Goal: Contribute content: Contribute content

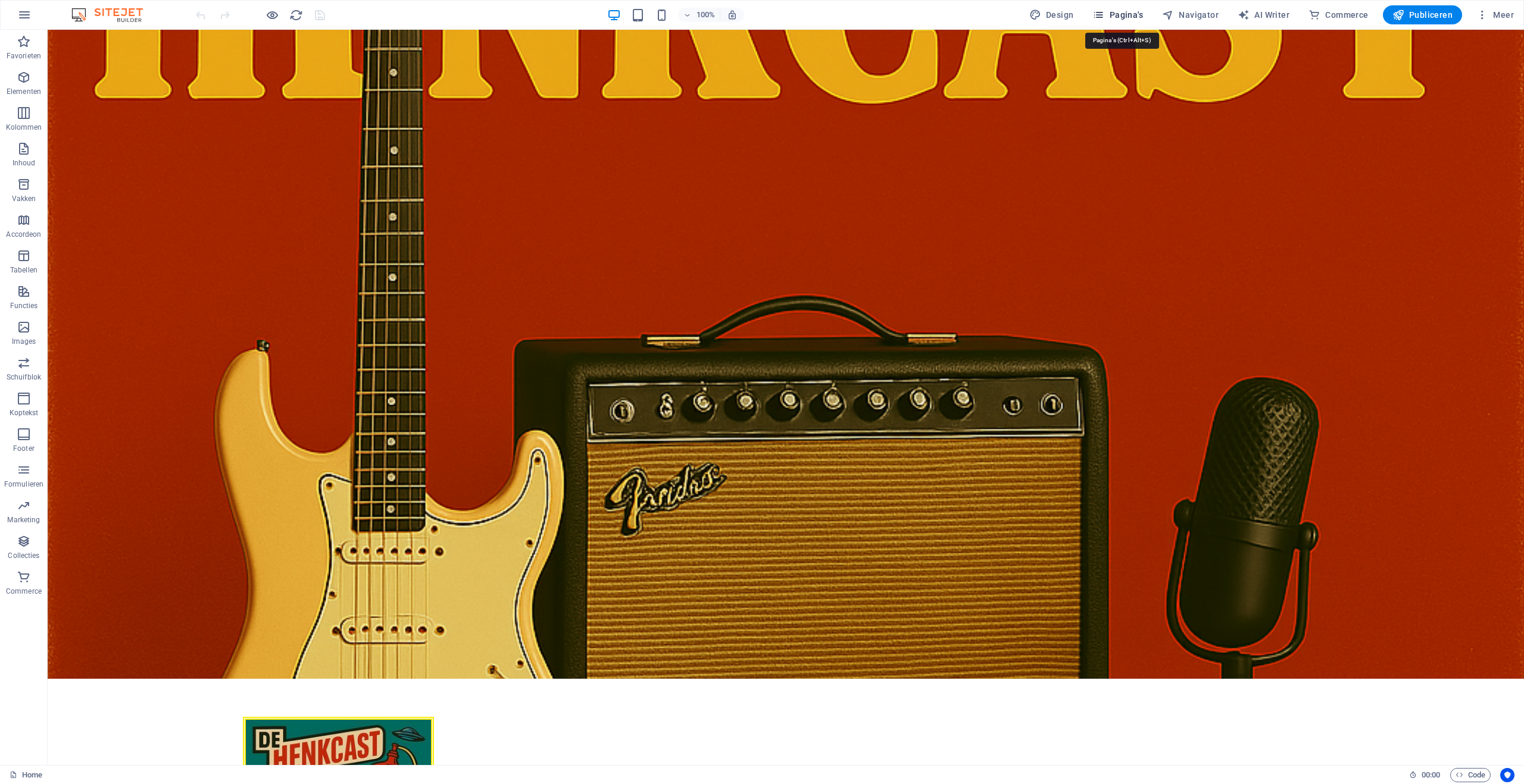
click at [1118, 11] on span "Pagina's" at bounding box center [1117, 15] width 50 height 12
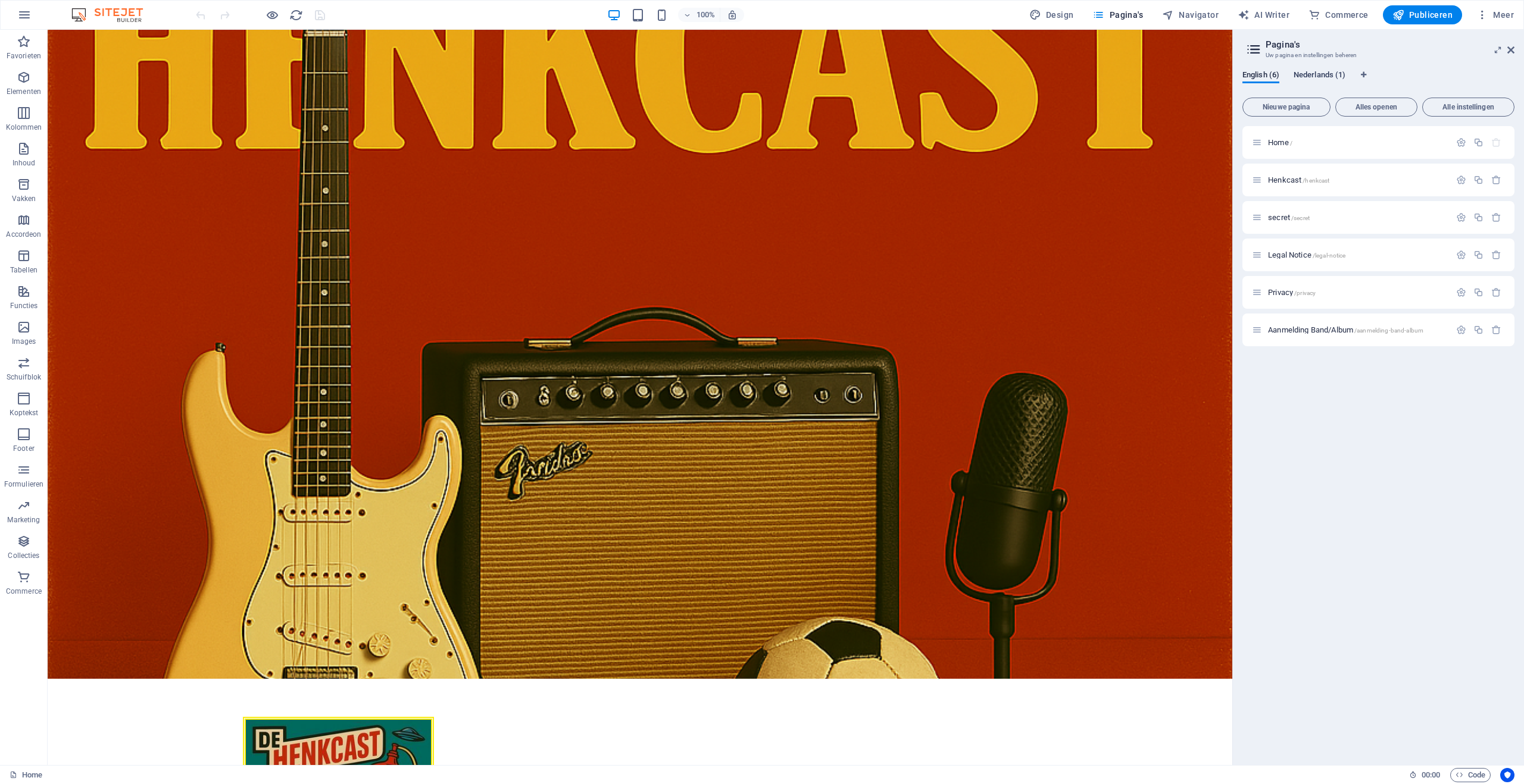
click at [1328, 73] on span "Nederlands (1)" at bounding box center [1319, 76] width 52 height 17
click at [1268, 77] on span "English (6)" at bounding box center [1260, 76] width 37 height 17
click at [1319, 71] on span "Nederlands (1)" at bounding box center [1319, 76] width 52 height 17
click at [1269, 79] on span "English (6)" at bounding box center [1260, 76] width 37 height 17
click at [1479, 179] on icon "button" at bounding box center [1478, 180] width 10 height 10
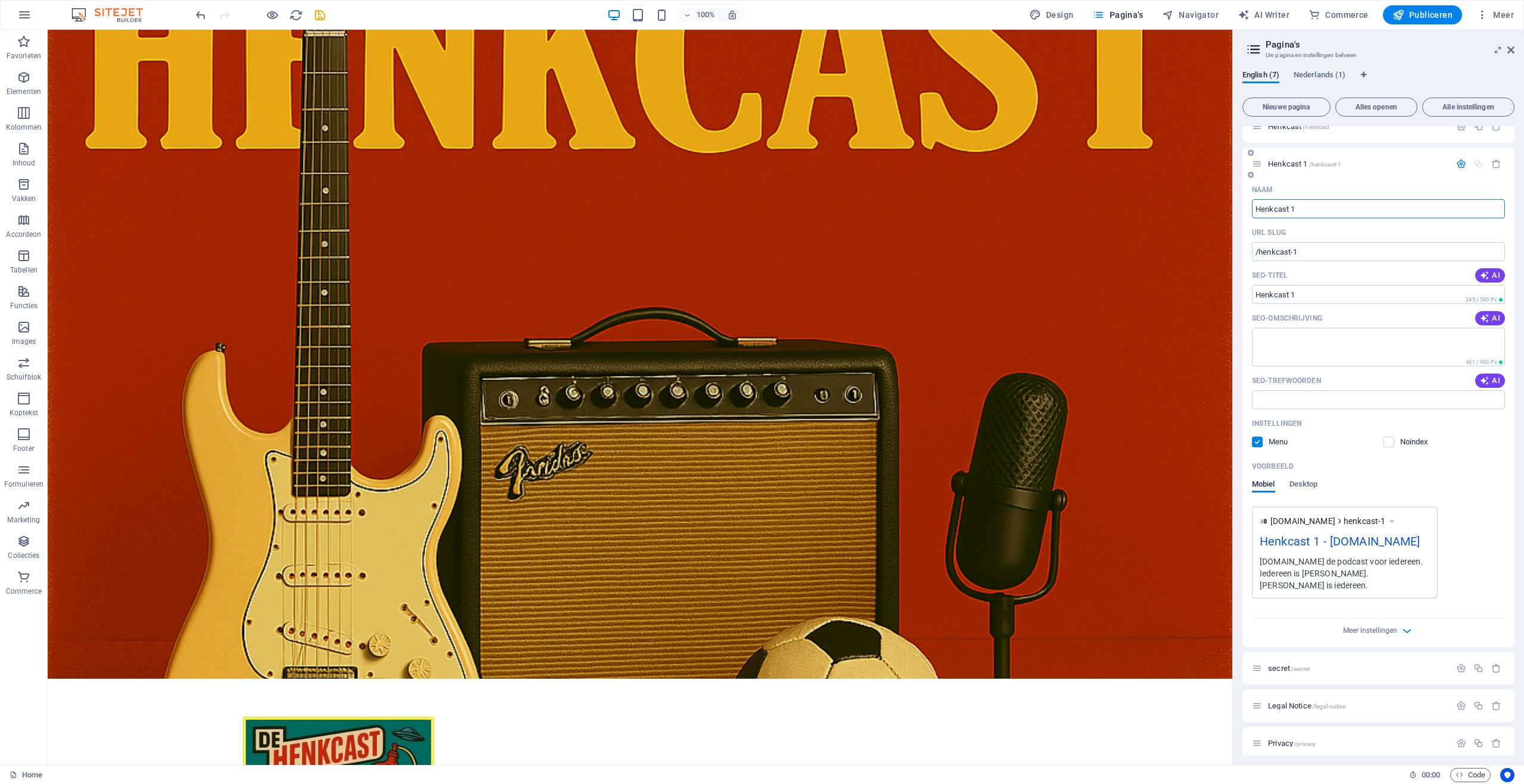
scroll to position [88, 0]
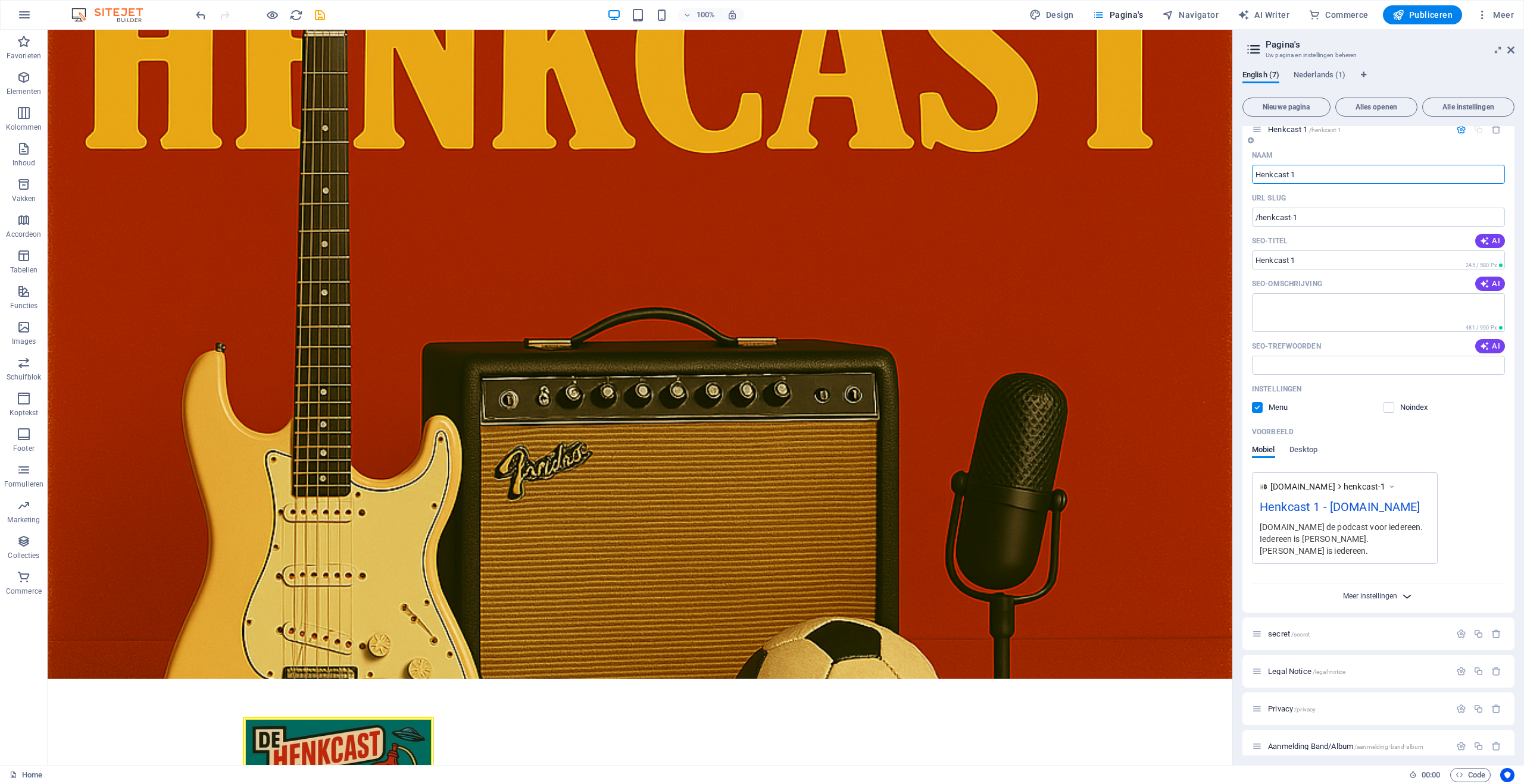
click at [1391, 592] on span "Meer instellingen" at bounding box center [1370, 596] width 54 height 8
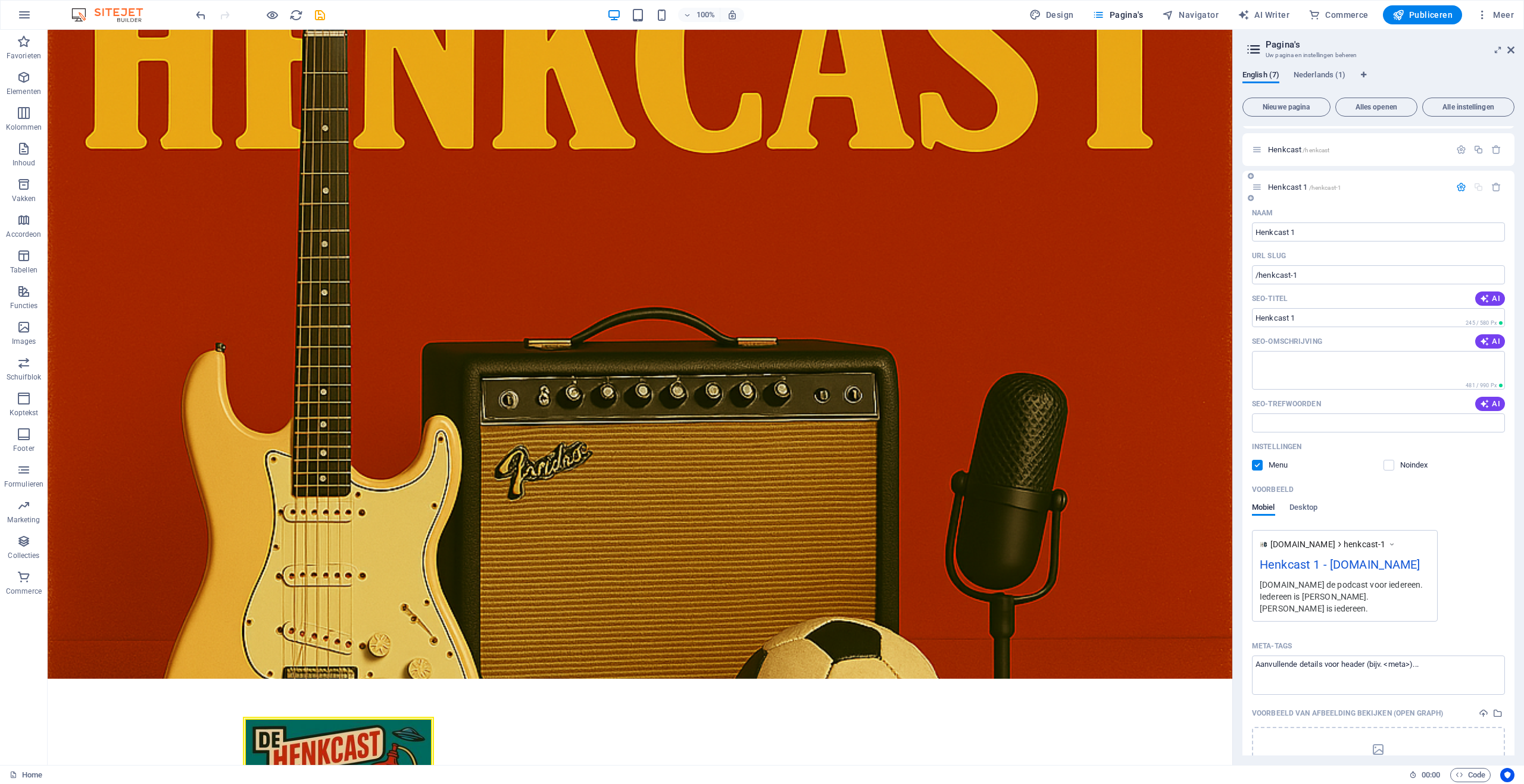
scroll to position [0, 0]
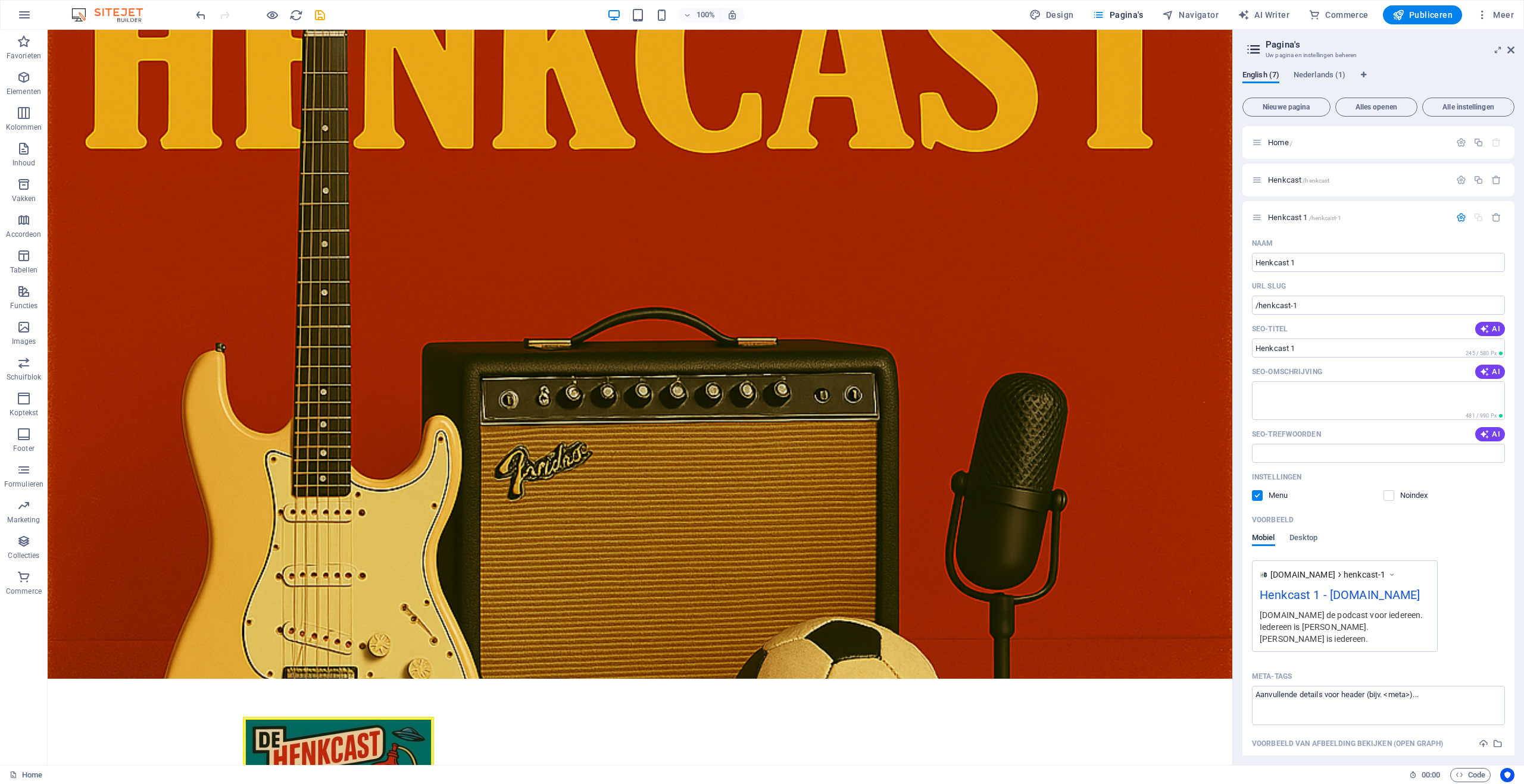
click at [1494, 220] on icon "button" at bounding box center [1496, 217] width 10 height 10
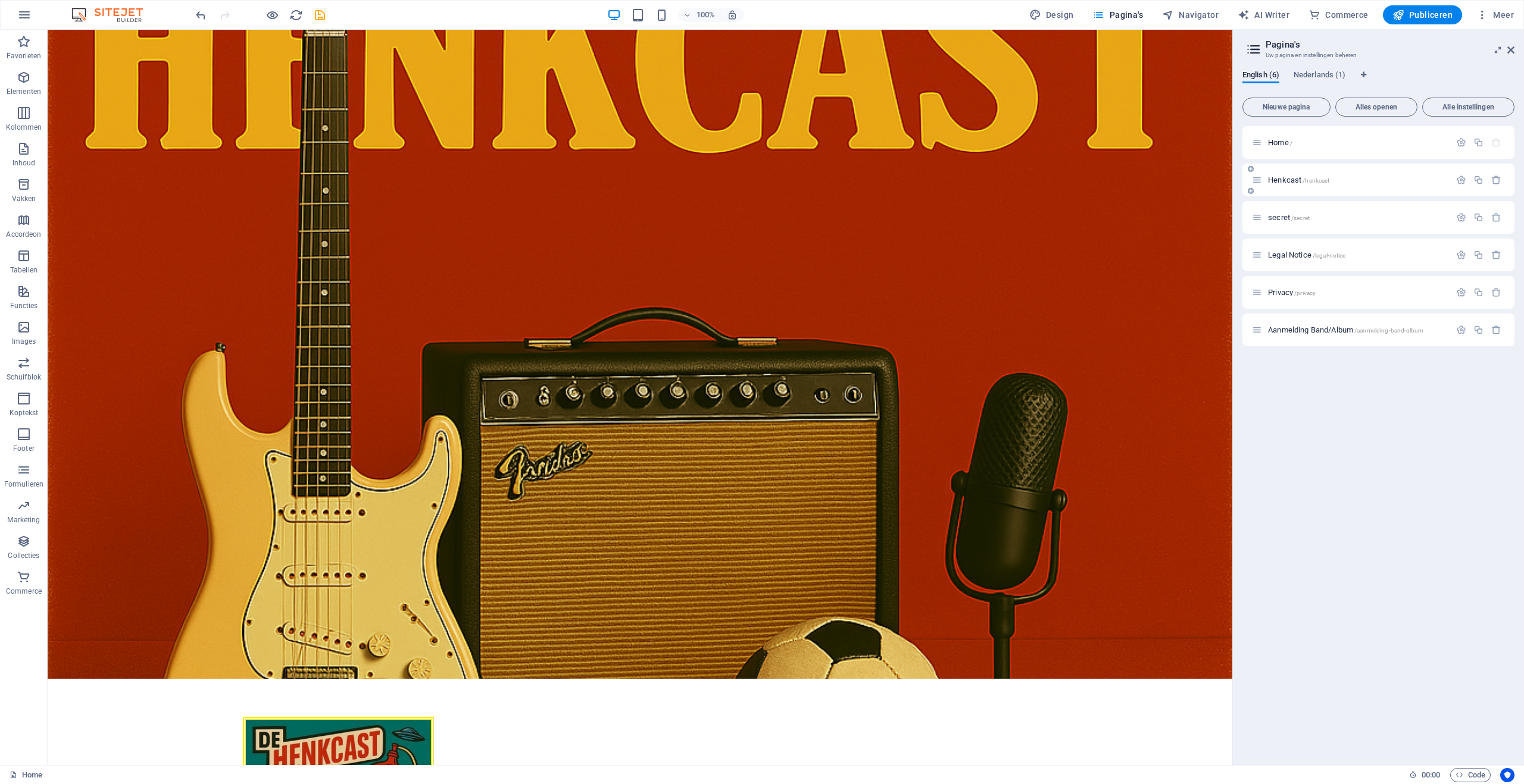
click at [1354, 178] on p "Henkcast /henkcast" at bounding box center [1357, 180] width 178 height 8
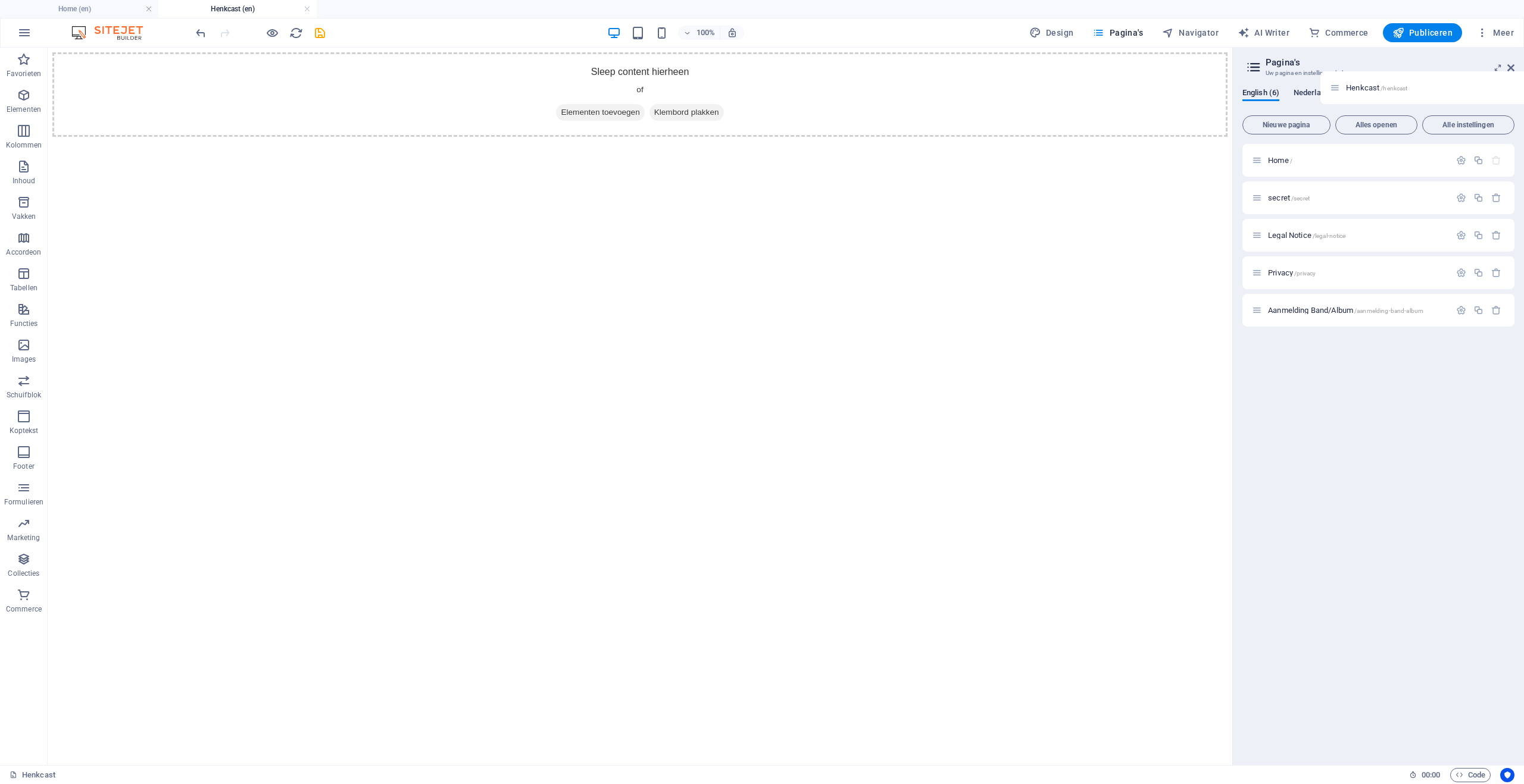
drag, startPoint x: 1259, startPoint y: 198, endPoint x: 1340, endPoint y: 89, distance: 135.8
click at [1341, 88] on div "English (6) Nederlands (1) Nieuwe pagina Alles openen Alle instellingen Home / …" at bounding box center [1378, 421] width 272 height 667
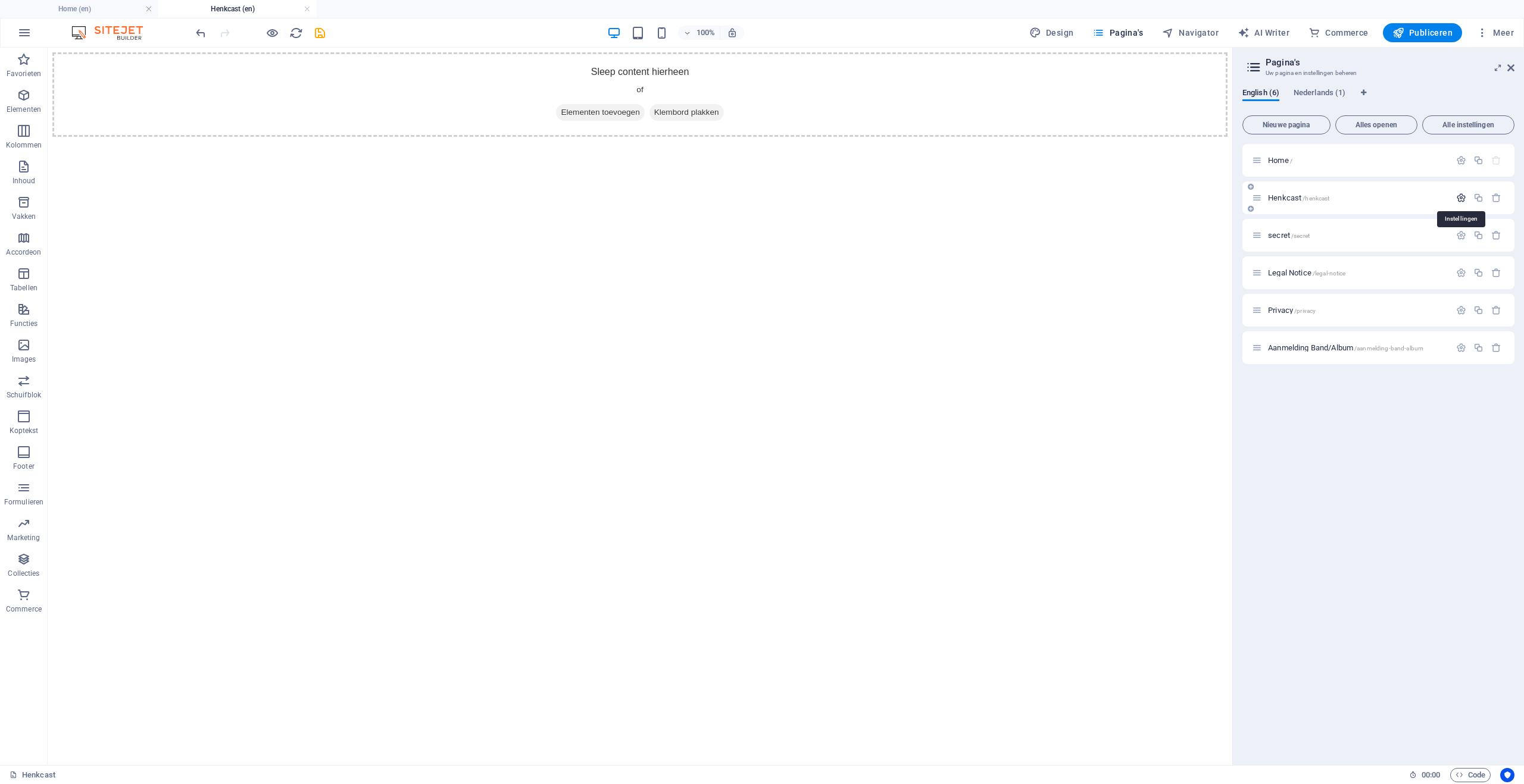
click at [1463, 195] on icon "button" at bounding box center [1461, 198] width 10 height 10
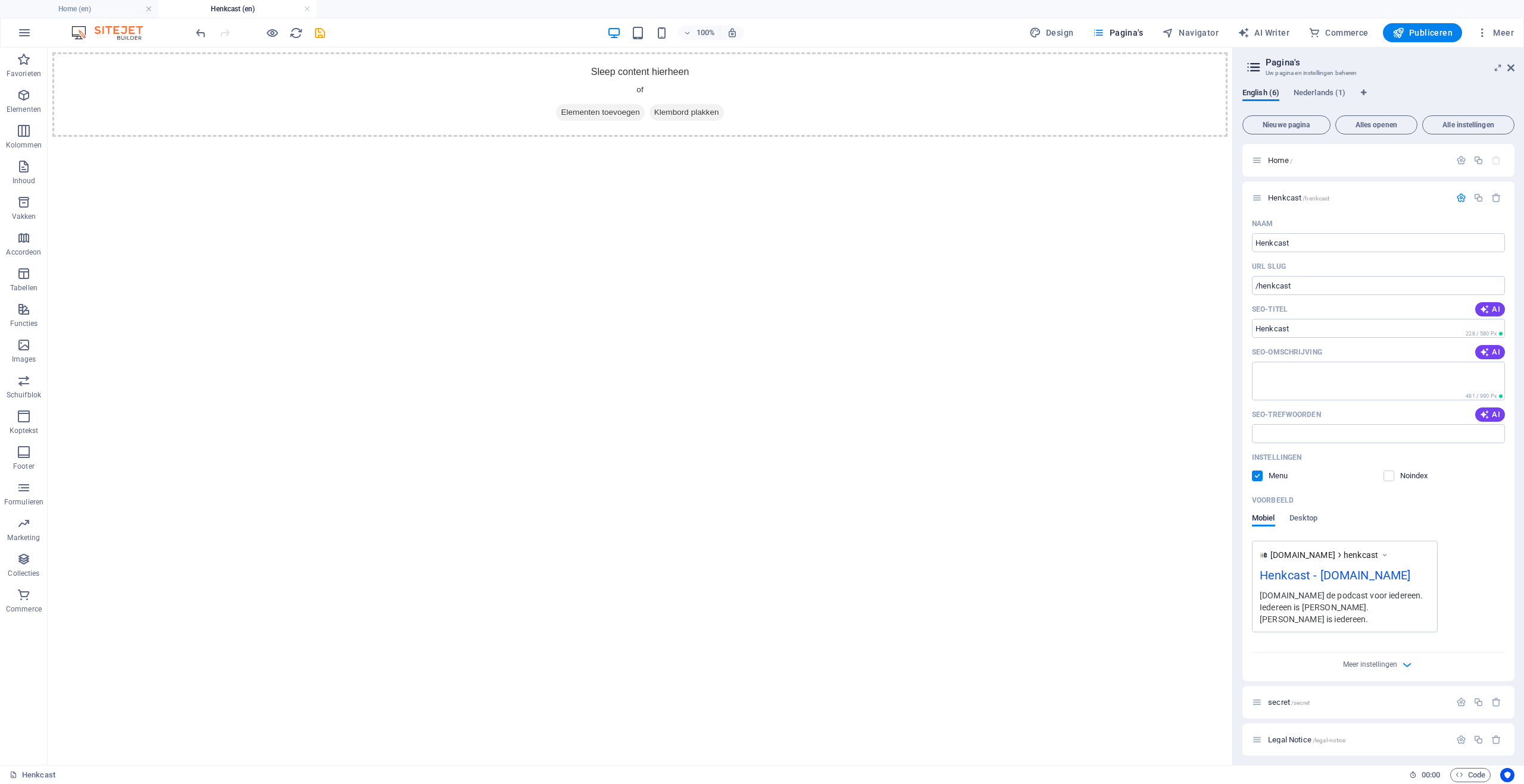
click at [1299, 73] on h3 "Uw pagina en instellingen beheren" at bounding box center [1378, 73] width 225 height 11
click at [1389, 126] on span "Alles openen" at bounding box center [1376, 125] width 71 height 7
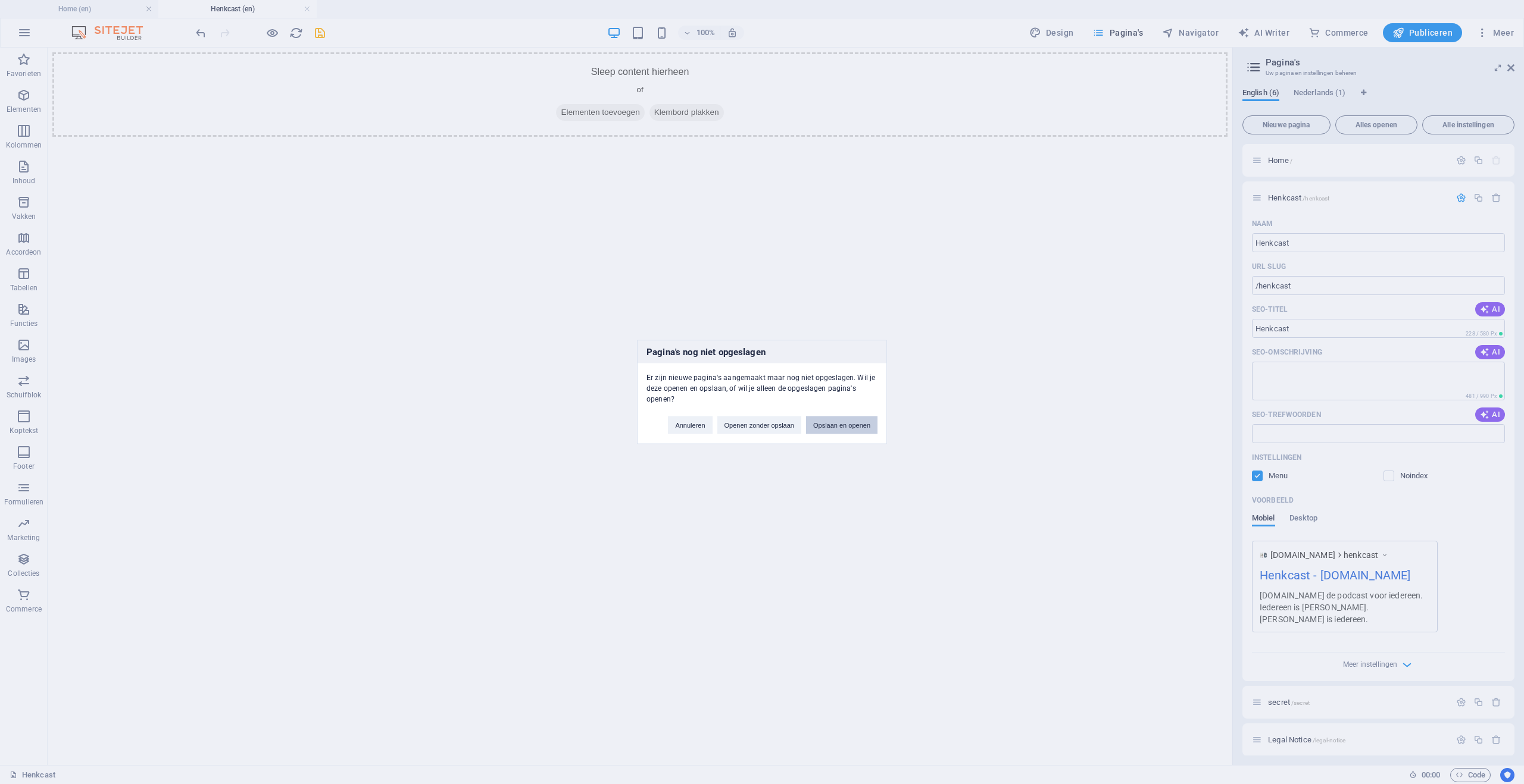
click at [834, 427] on button "Opslaan en openen" at bounding box center [841, 426] width 71 height 18
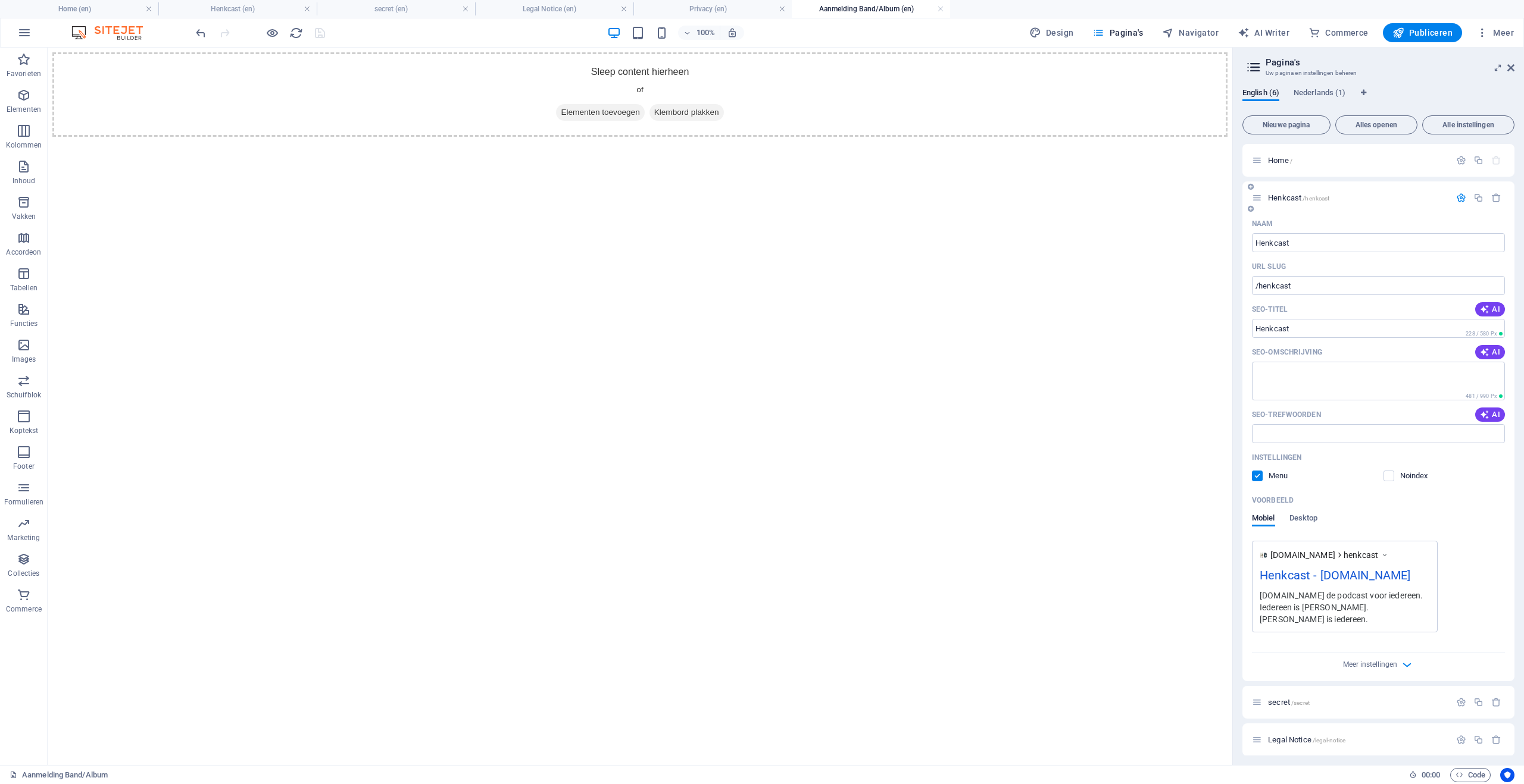
scroll to position [68, 0]
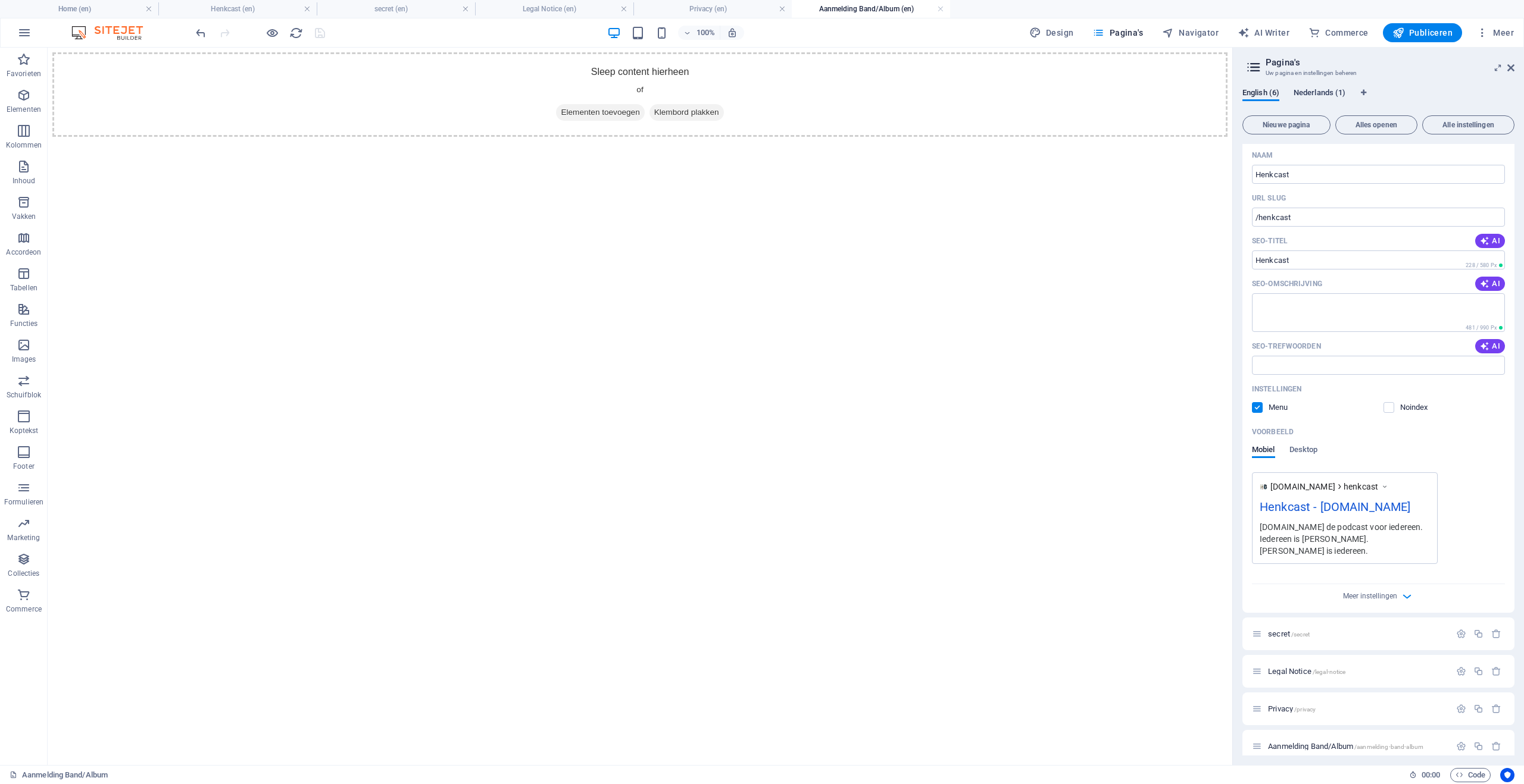
click at [1319, 88] on span "Nederlands (1)" at bounding box center [1319, 94] width 52 height 17
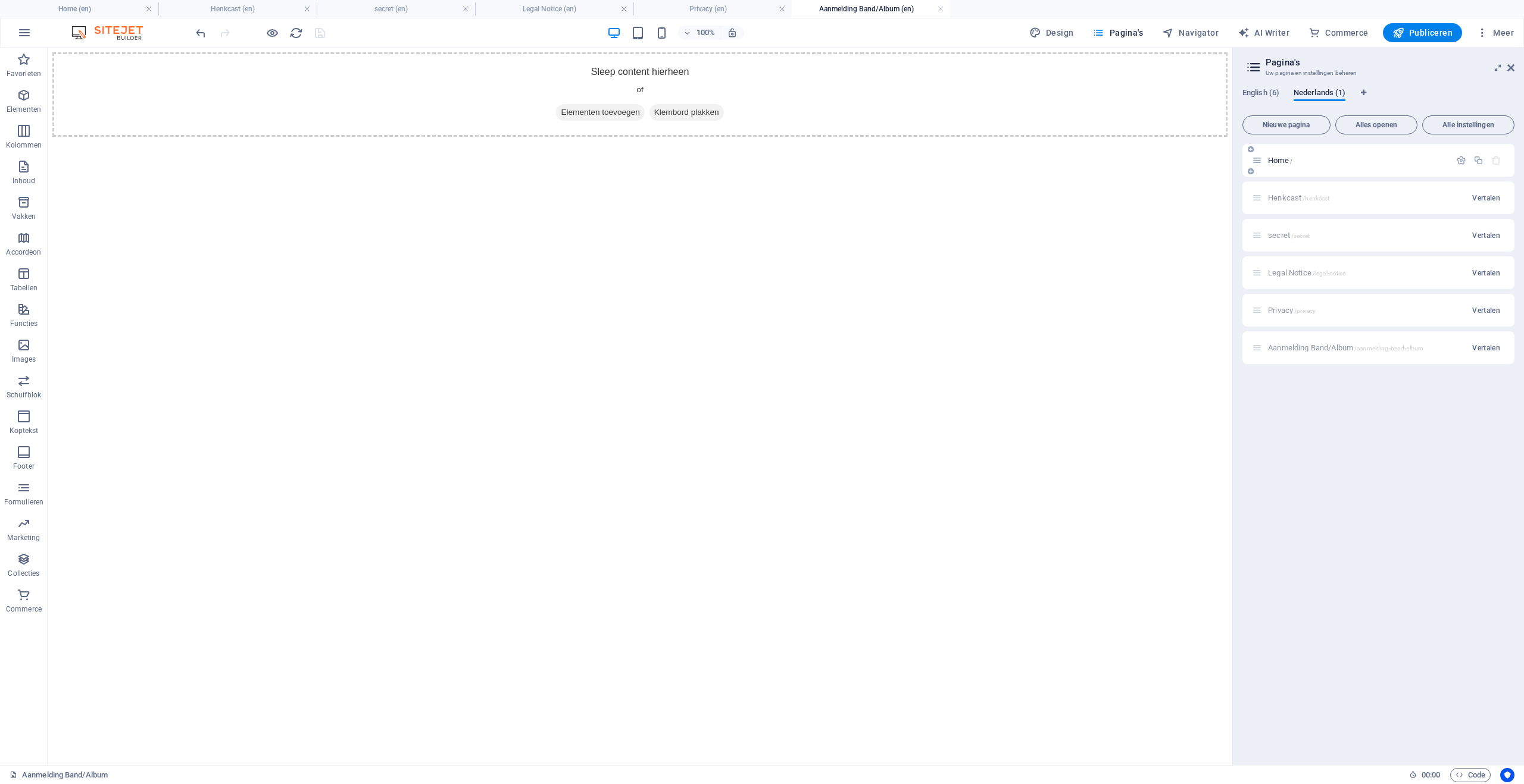
click at [1315, 161] on p "Home /" at bounding box center [1357, 160] width 178 height 8
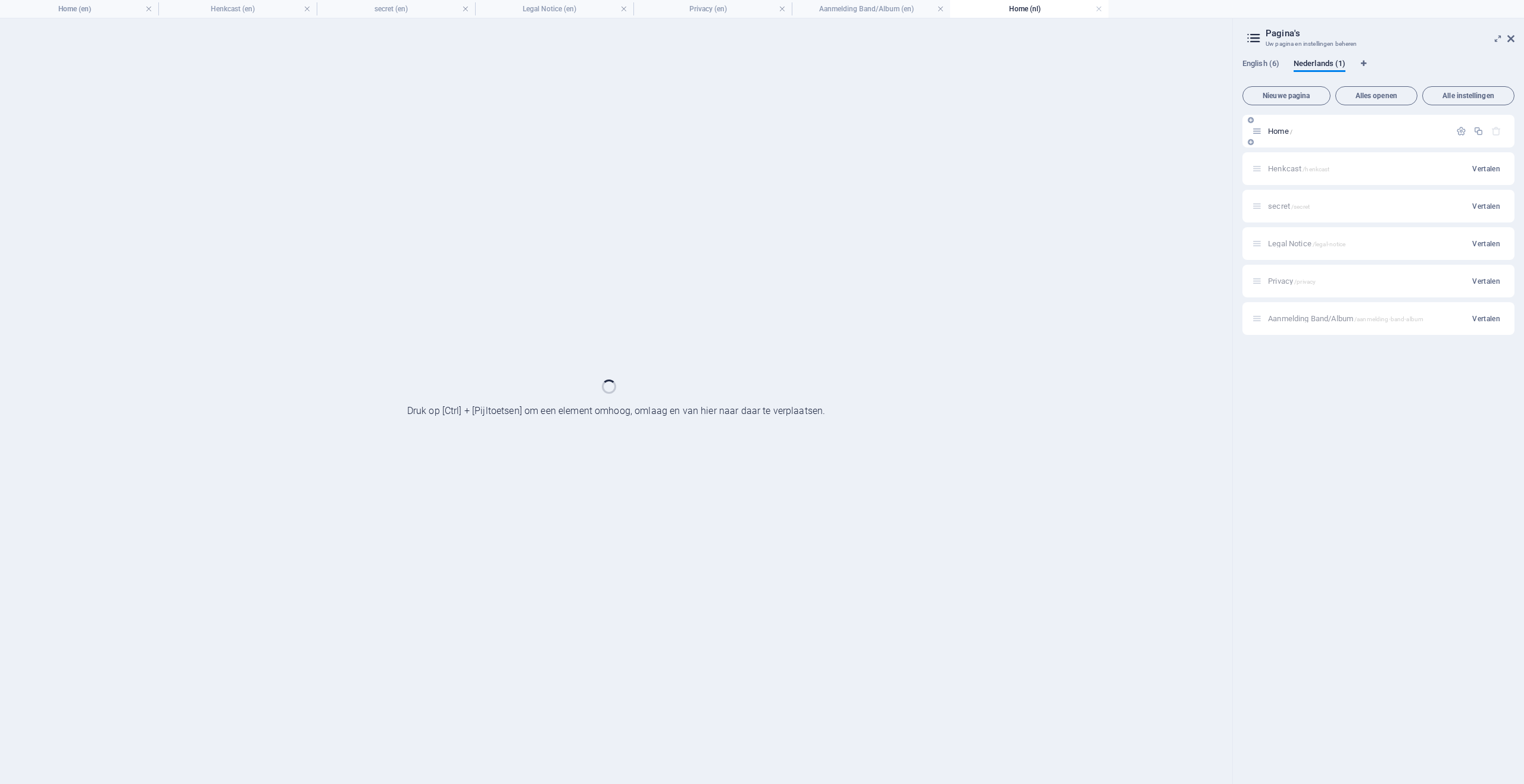
scroll to position [0, 0]
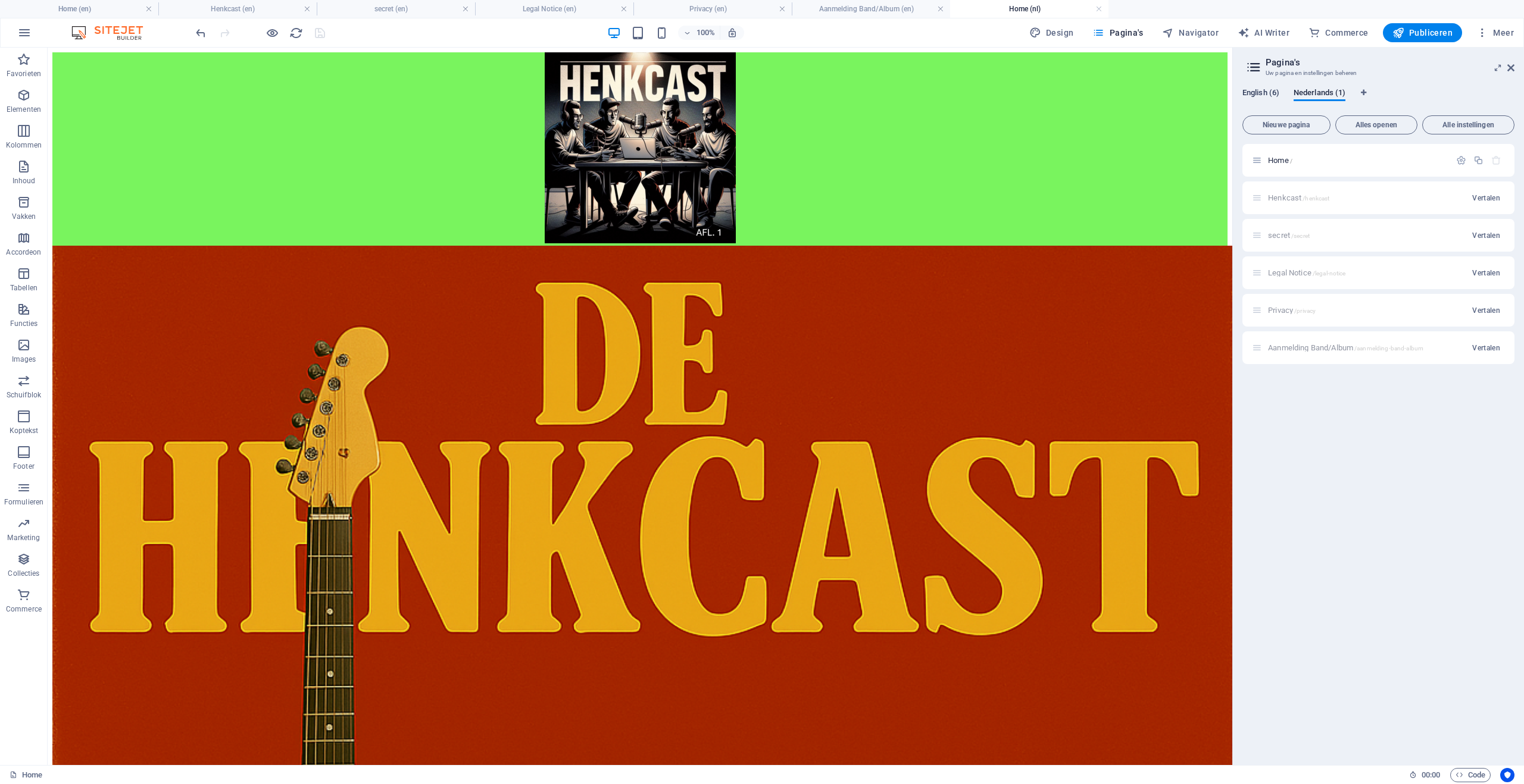
click at [1270, 93] on span "English (6)" at bounding box center [1260, 94] width 37 height 17
click at [1301, 161] on p "Home /" at bounding box center [1357, 160] width 178 height 8
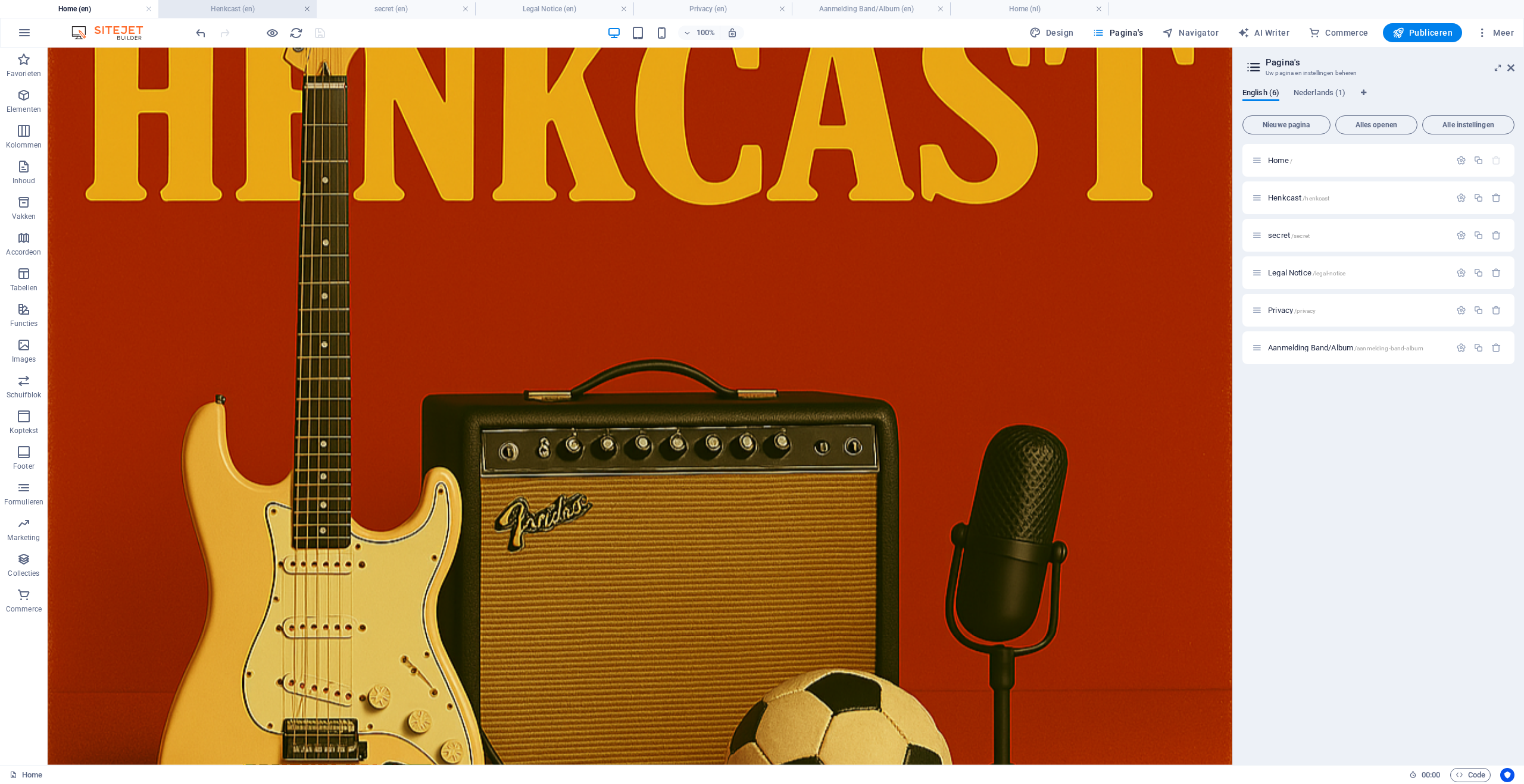
click at [307, 9] on link at bounding box center [307, 9] width 7 height 11
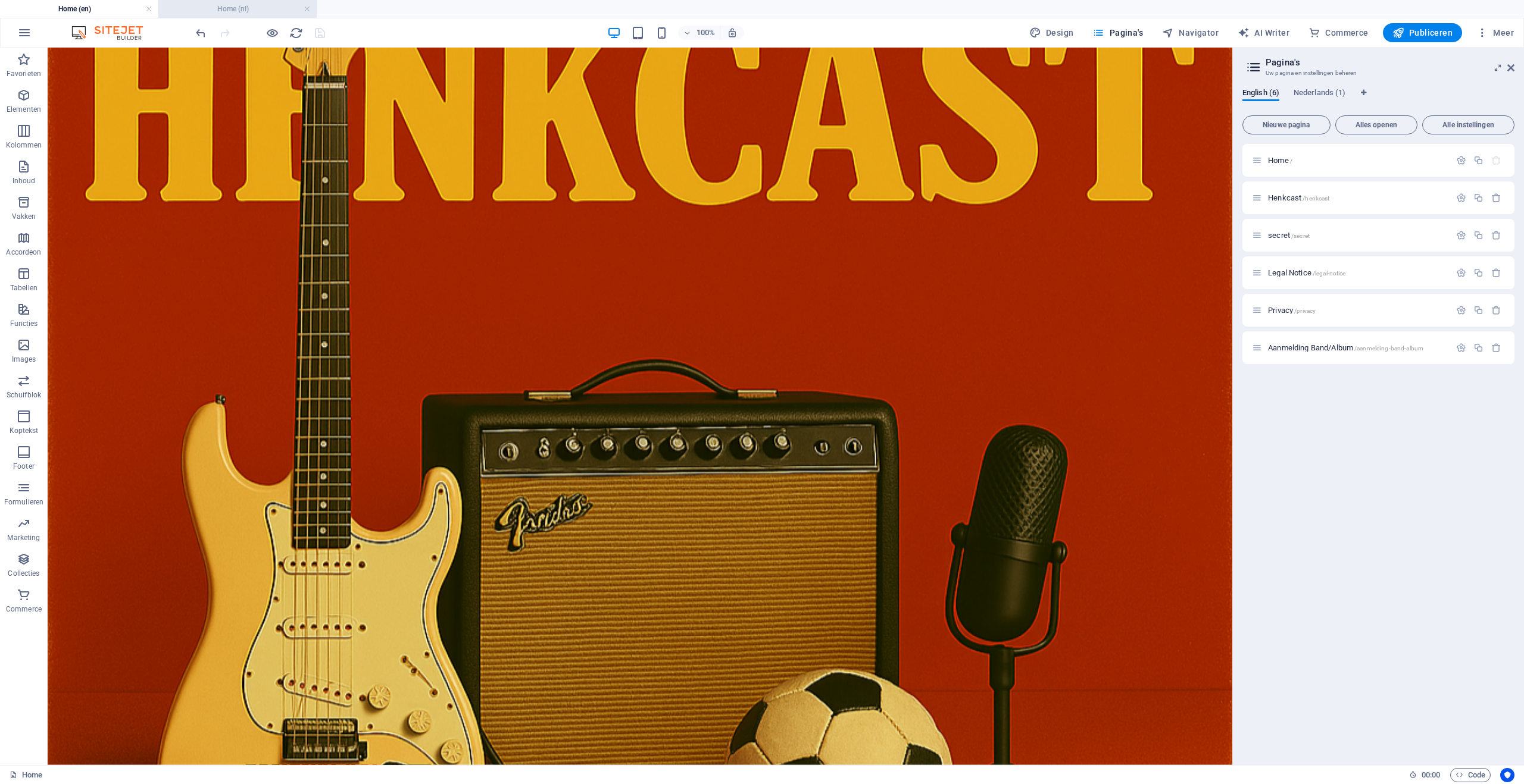
click at [281, 9] on h4 "Home (nl)" at bounding box center [237, 8] width 158 height 13
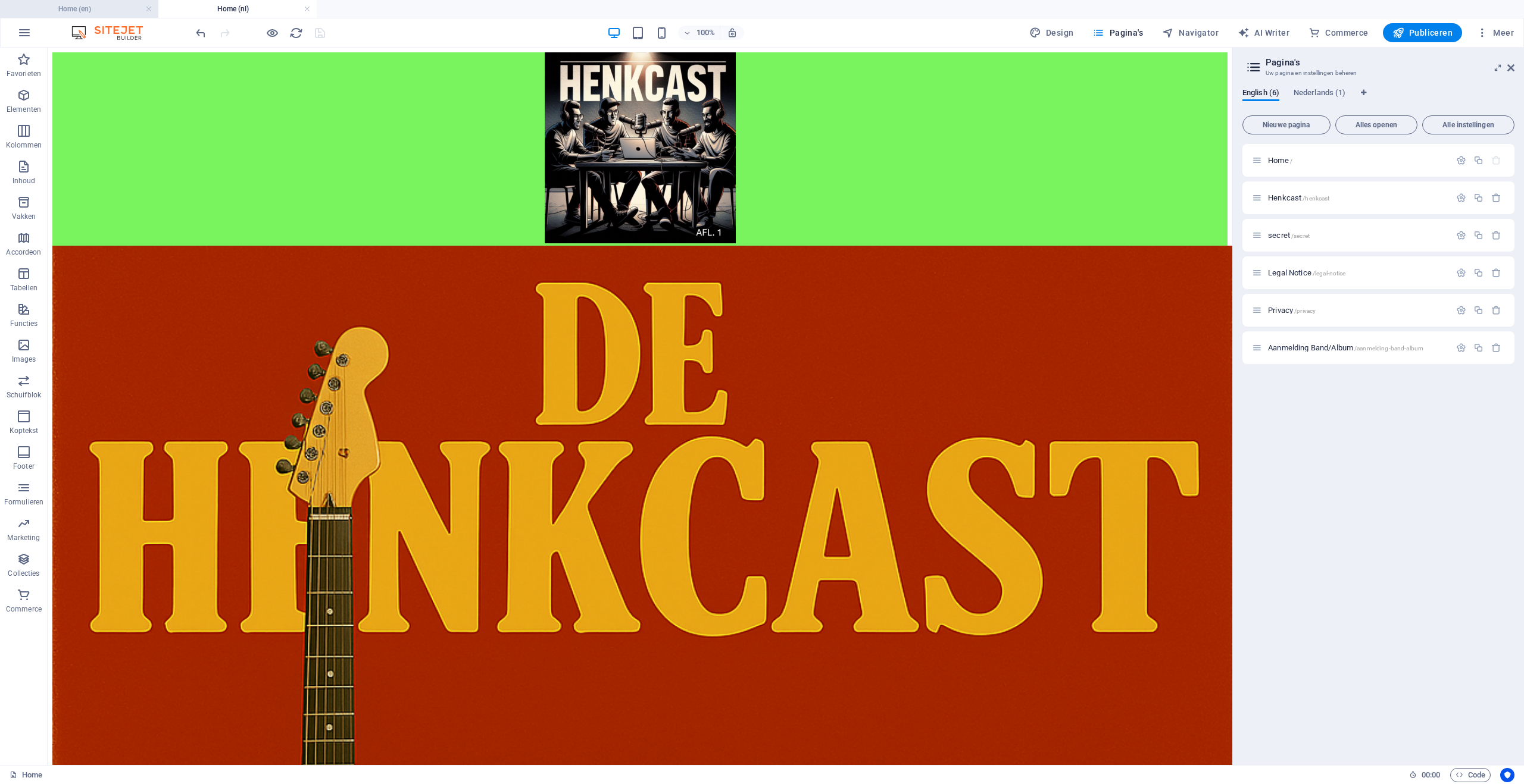
click at [128, 9] on h4 "Home (en)" at bounding box center [79, 8] width 158 height 13
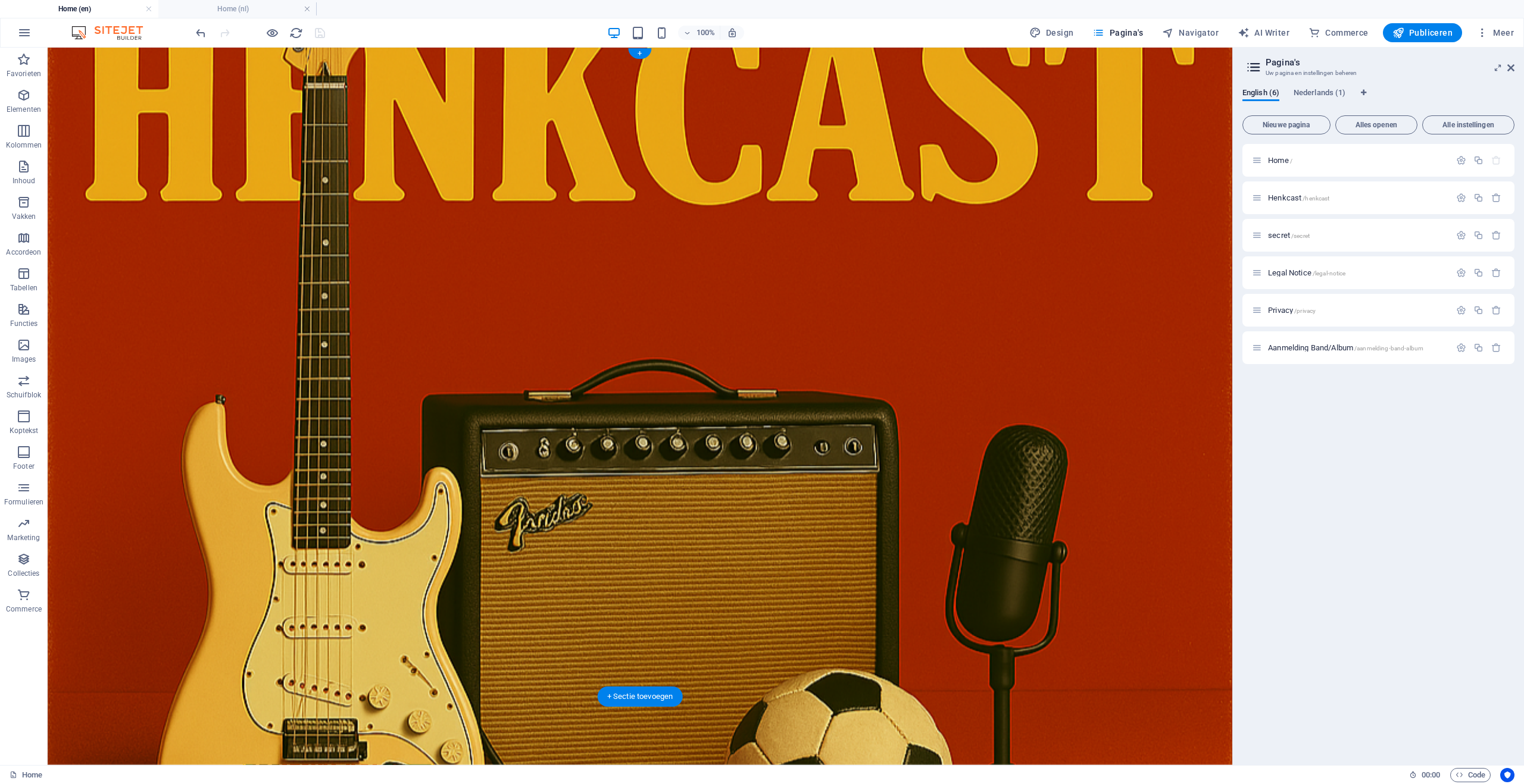
click at [1004, 80] on figure at bounding box center [640, 406] width 1185 height 718
click at [229, 4] on h4 "Home (nl)" at bounding box center [237, 8] width 158 height 13
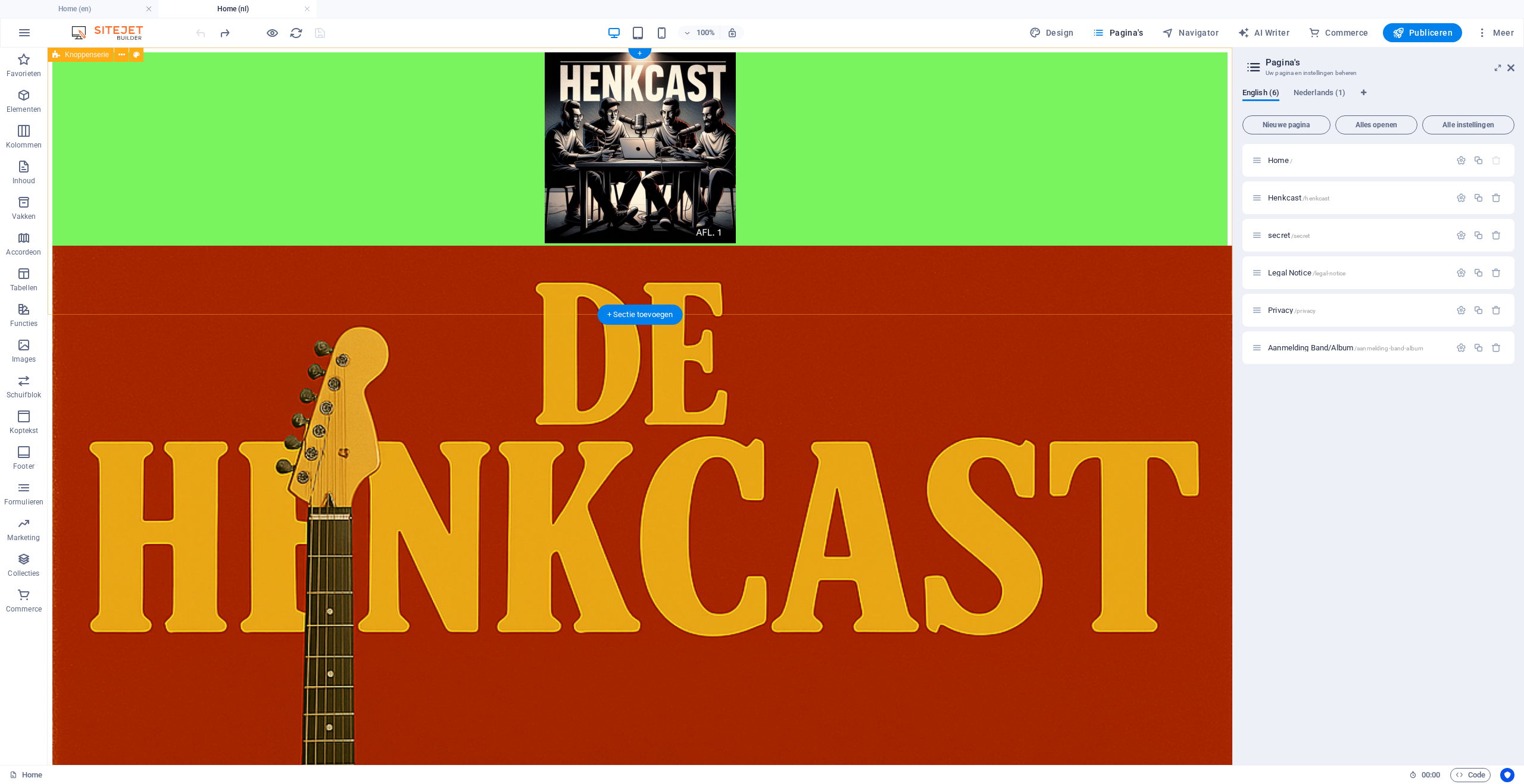
click at [213, 88] on div at bounding box center [640, 149] width 1175 height 193
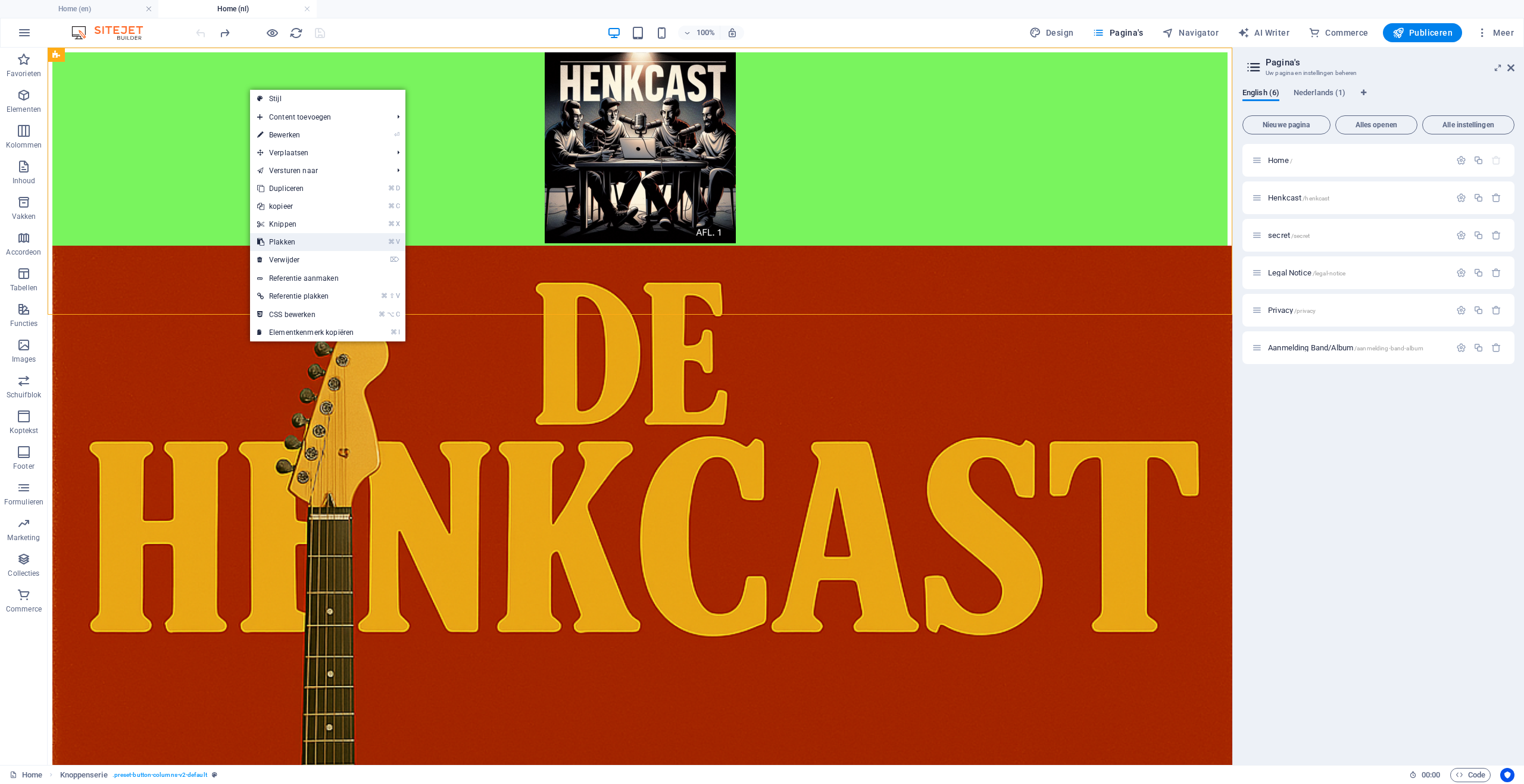
click at [286, 241] on link "⌘ V Plakken" at bounding box center [305, 242] width 111 height 18
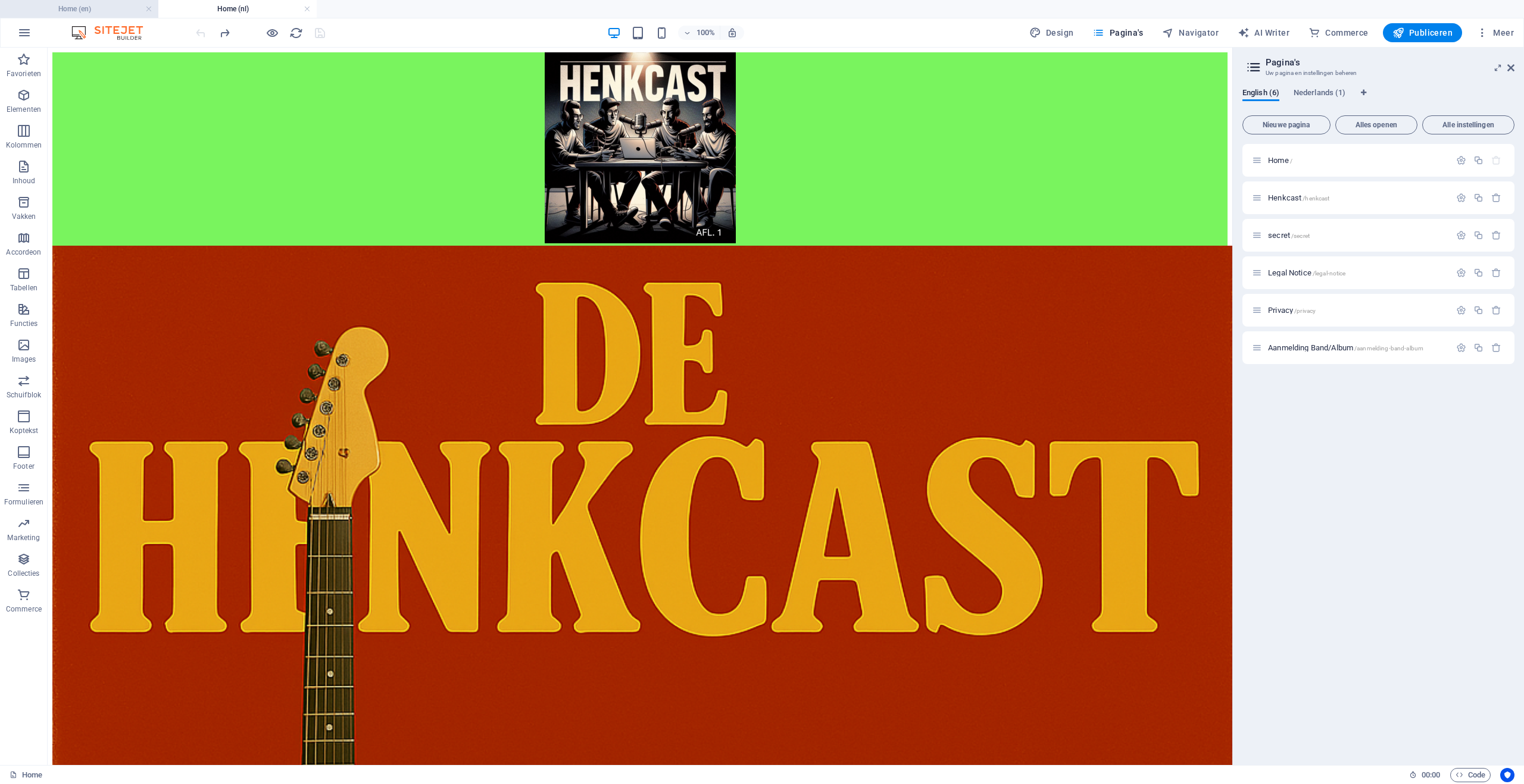
click at [70, 9] on h4 "Home (en)" at bounding box center [79, 8] width 158 height 13
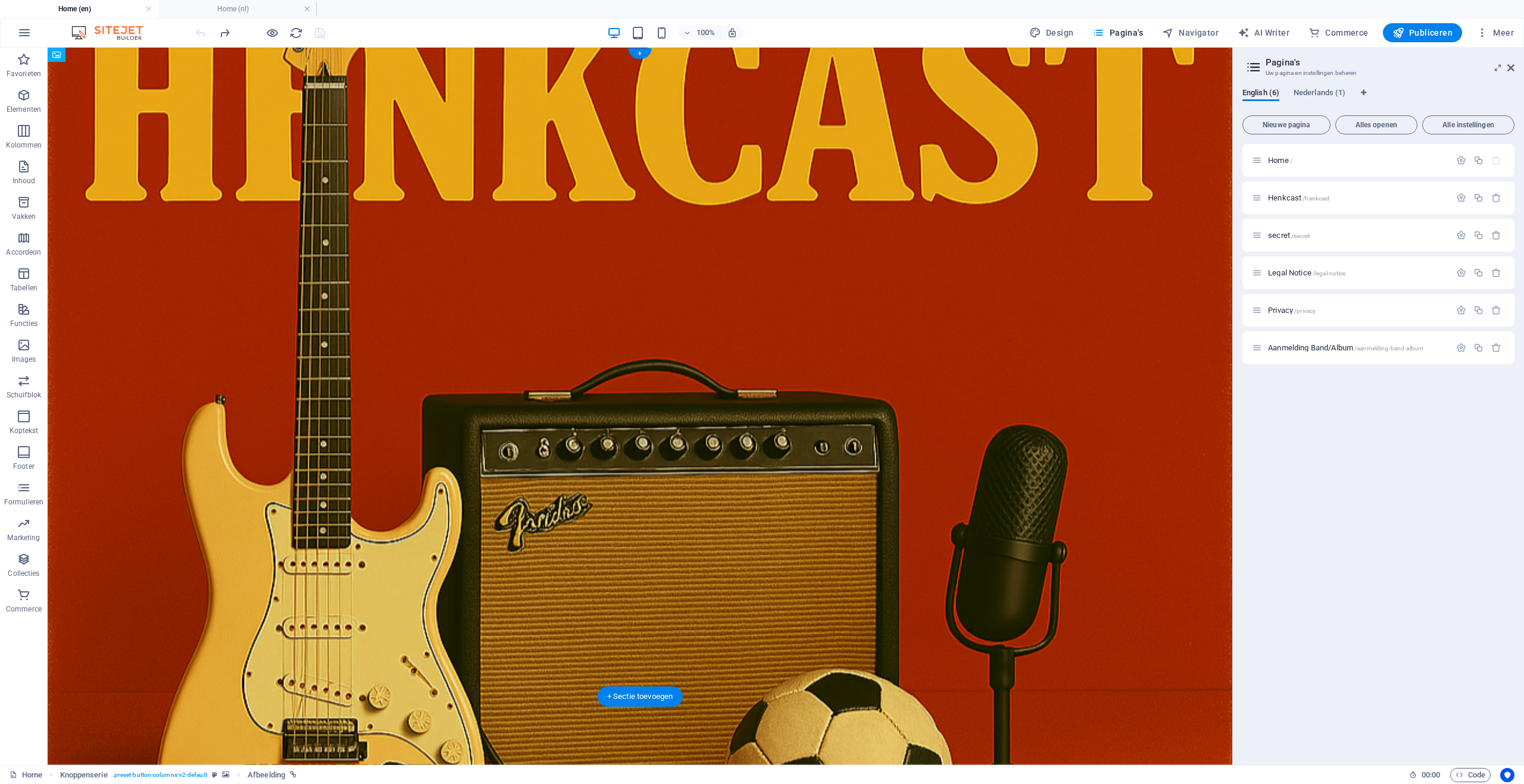
drag, startPoint x: 855, startPoint y: 624, endPoint x: 603, endPoint y: 631, distance: 252.1
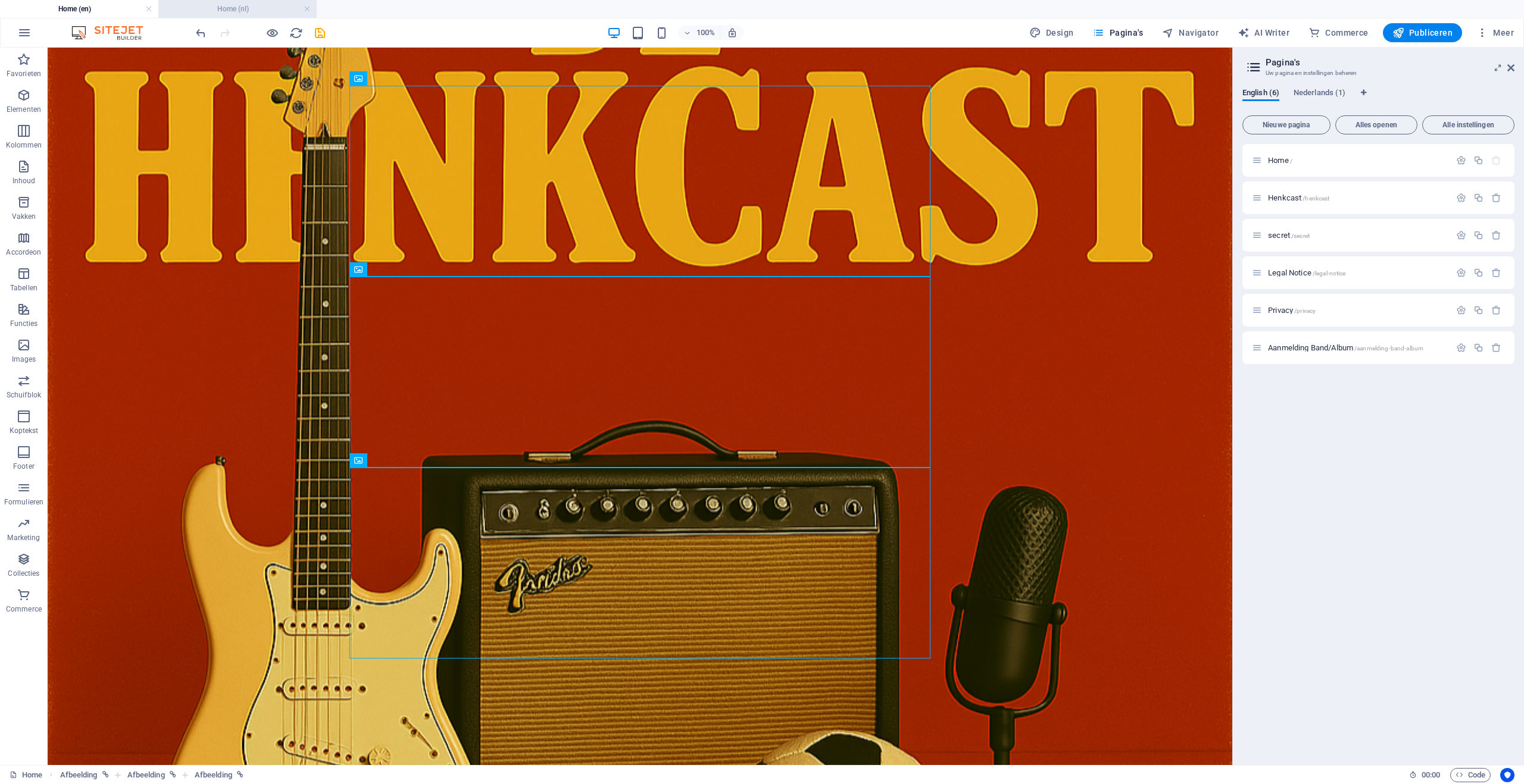
click at [241, 8] on h4 "Home (nl)" at bounding box center [237, 8] width 158 height 13
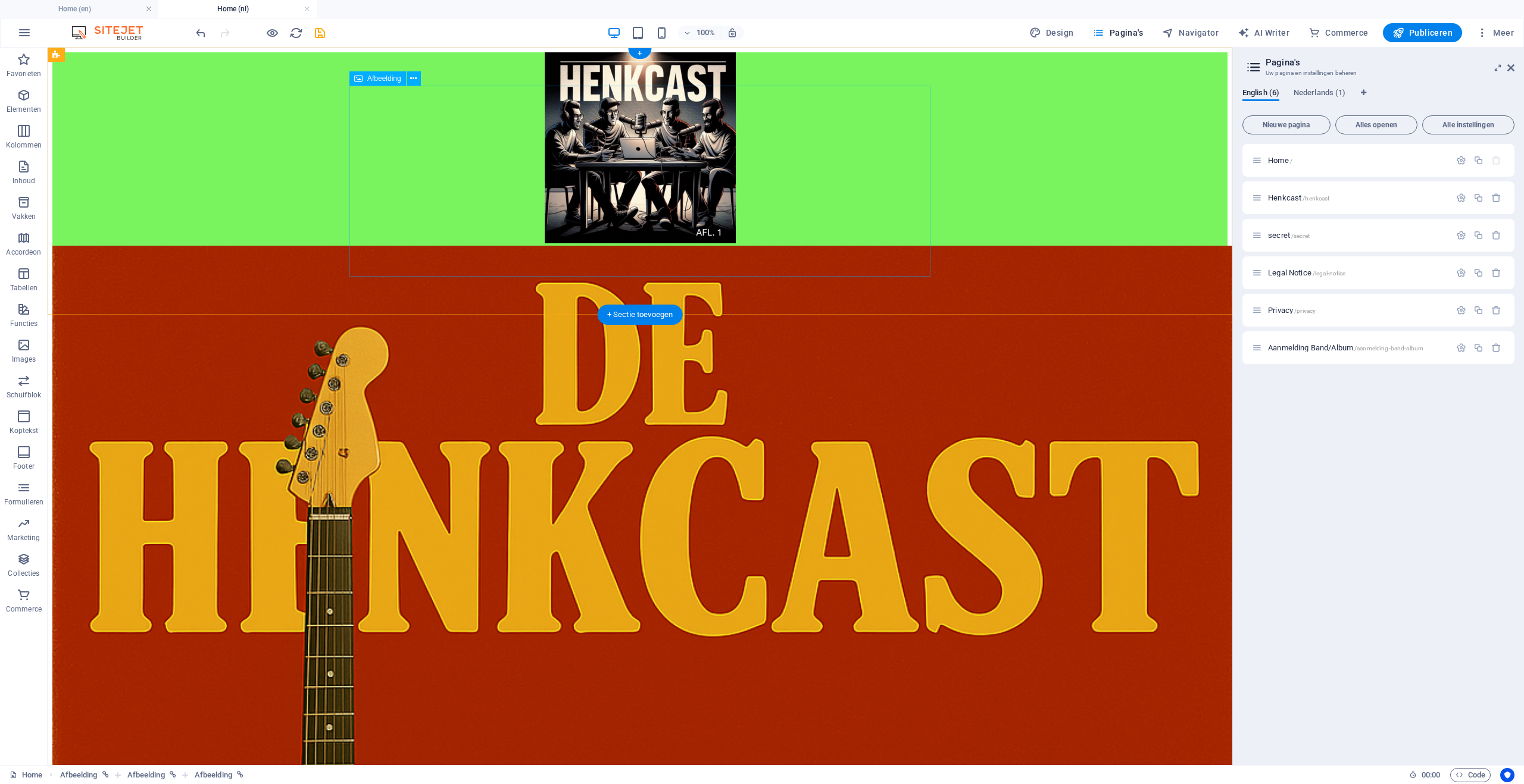
click at [806, 192] on figure at bounding box center [640, 149] width 1175 height 193
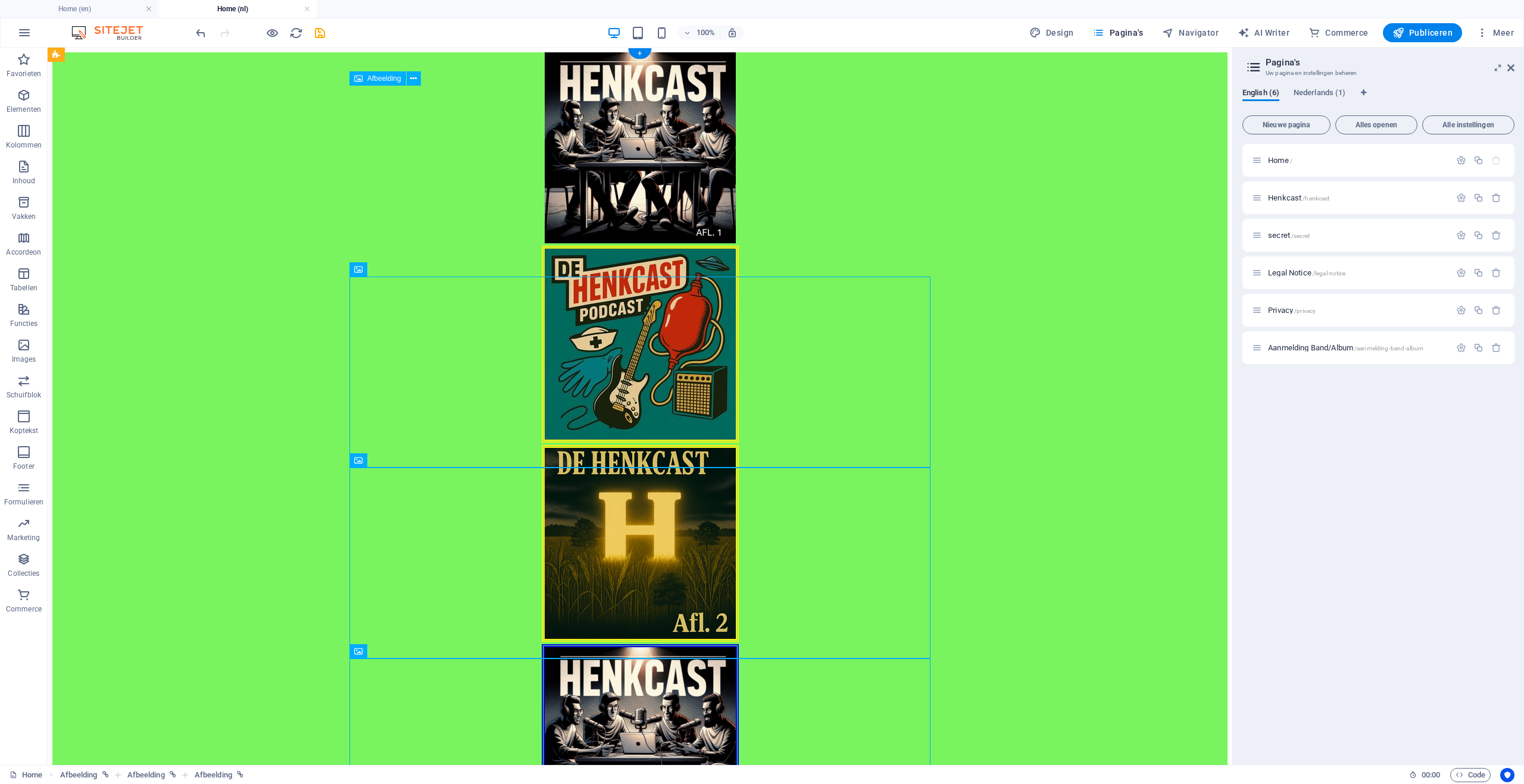
click at [713, 179] on figure at bounding box center [640, 149] width 1175 height 193
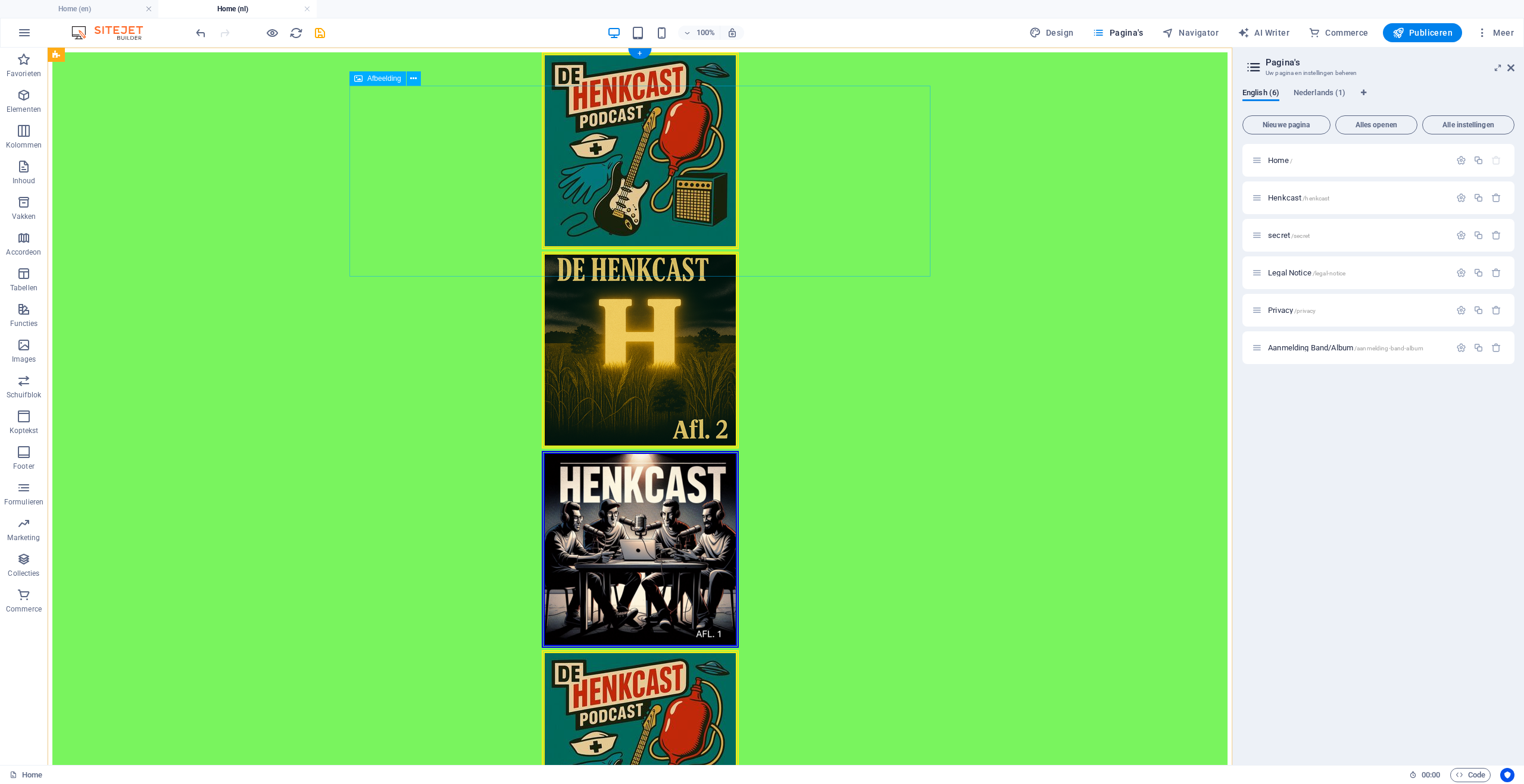
click at [710, 183] on figure at bounding box center [640, 152] width 1175 height 200
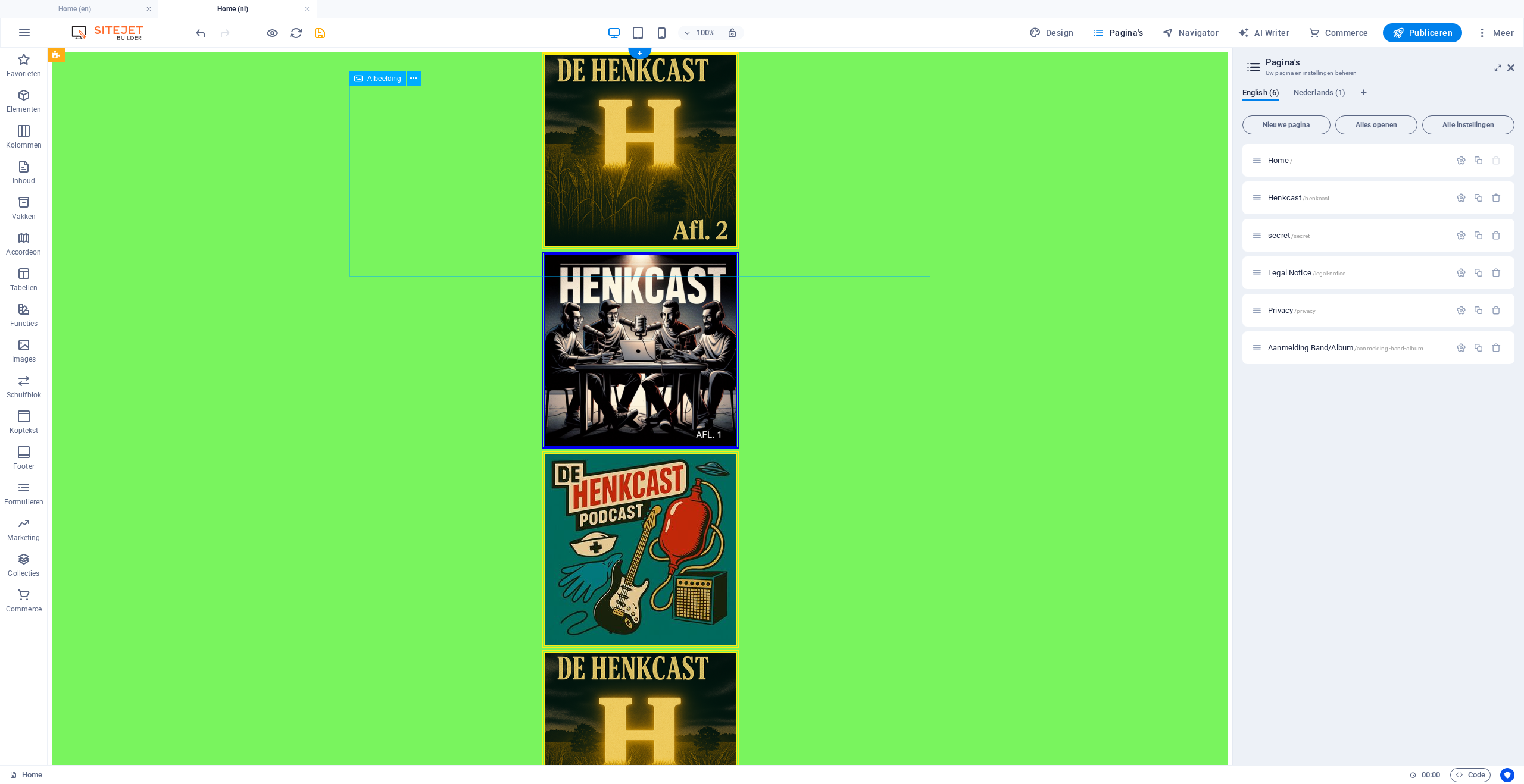
click at [644, 191] on figure at bounding box center [640, 152] width 1175 height 200
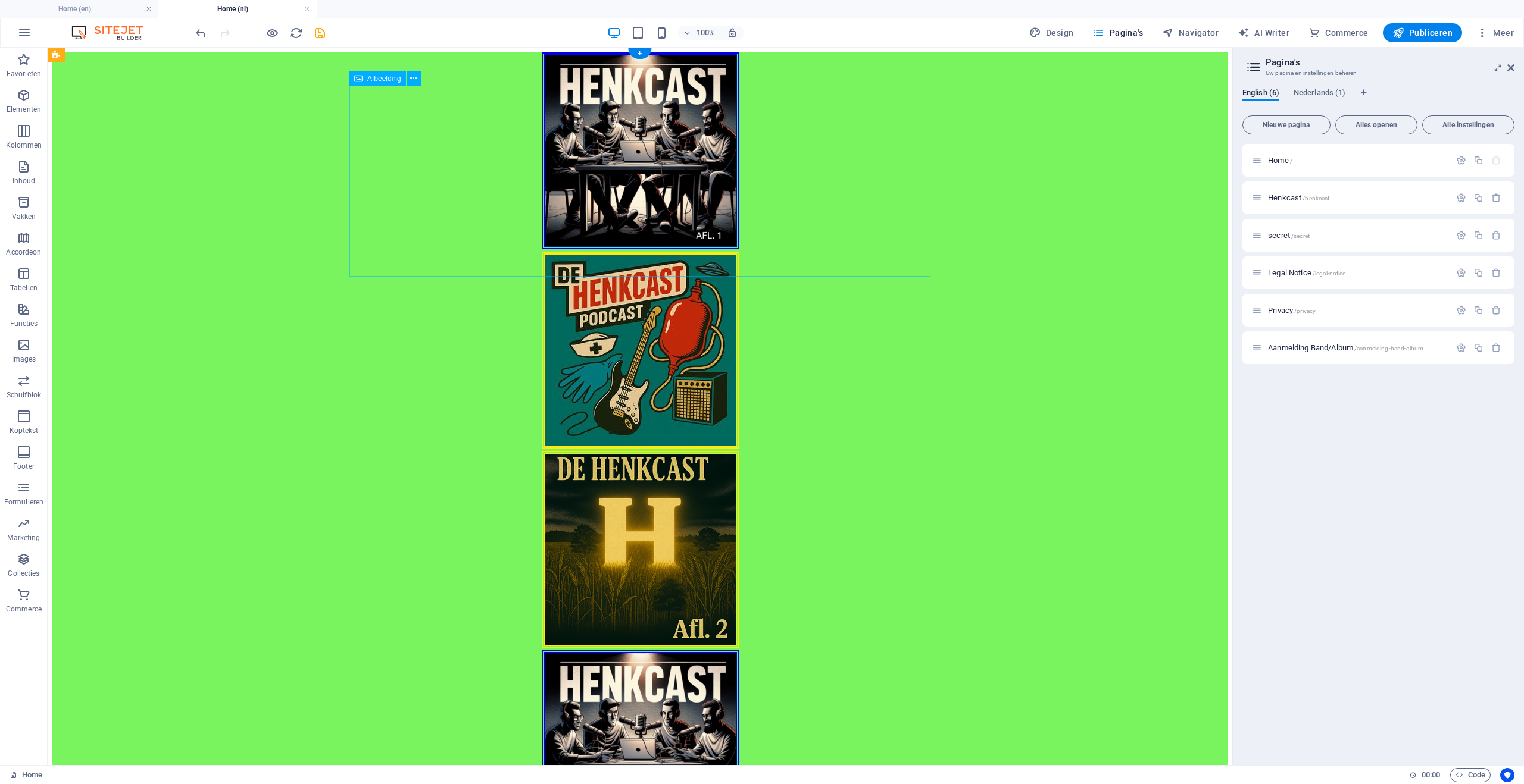
click at [639, 207] on figure at bounding box center [640, 152] width 1175 height 200
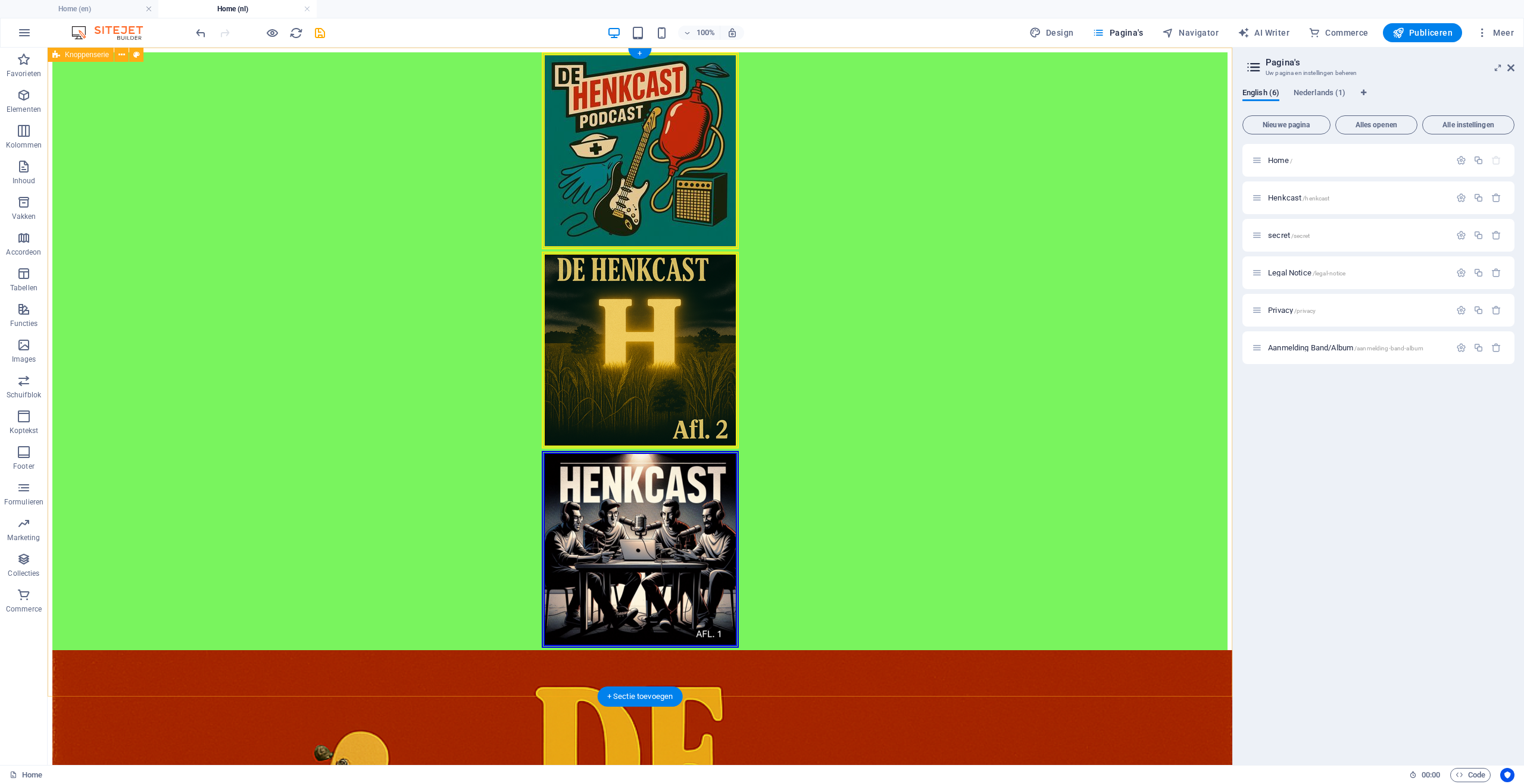
click at [1078, 221] on div at bounding box center [640, 352] width 1175 height 598
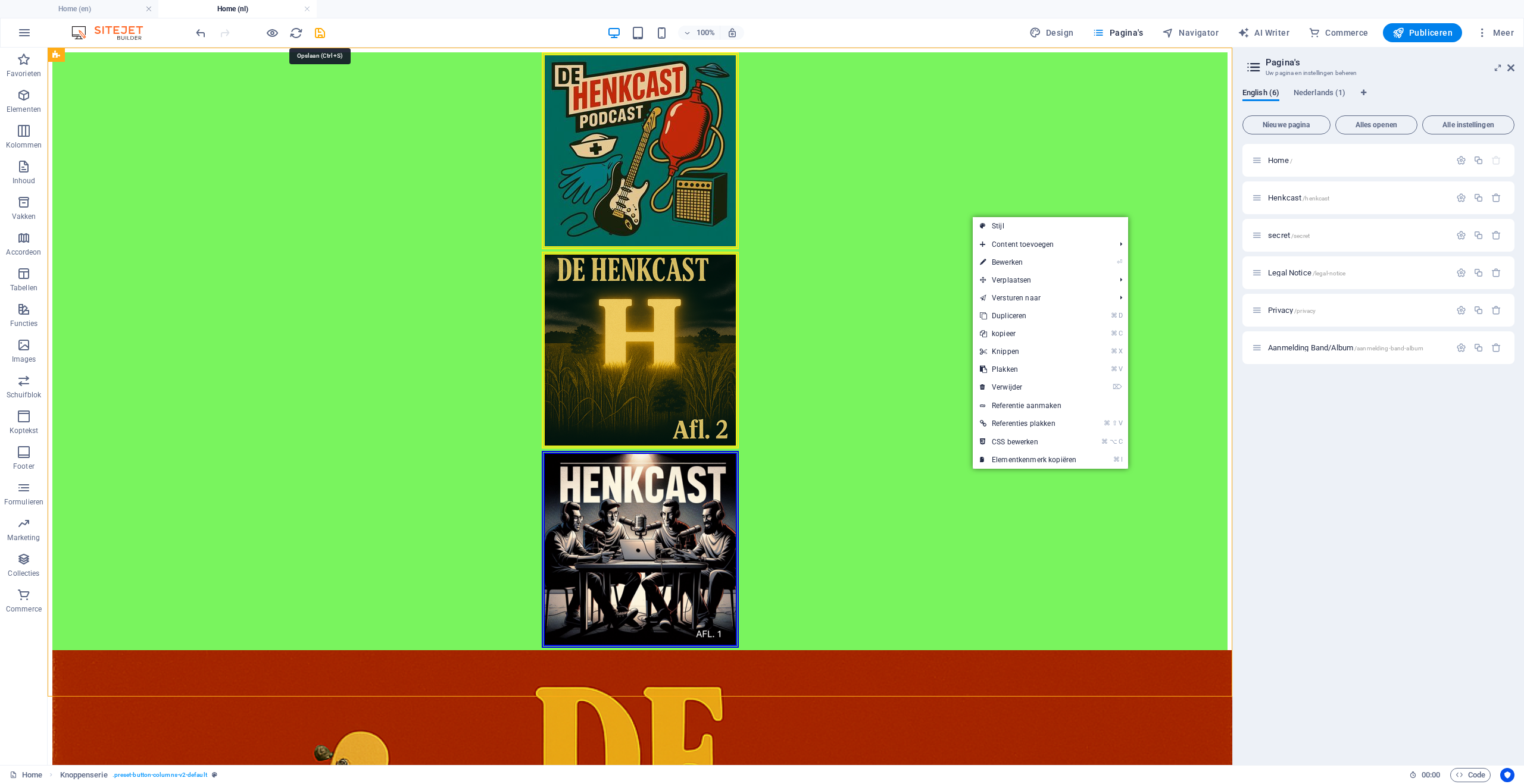
click at [324, 36] on icon "save" at bounding box center [320, 33] width 14 height 14
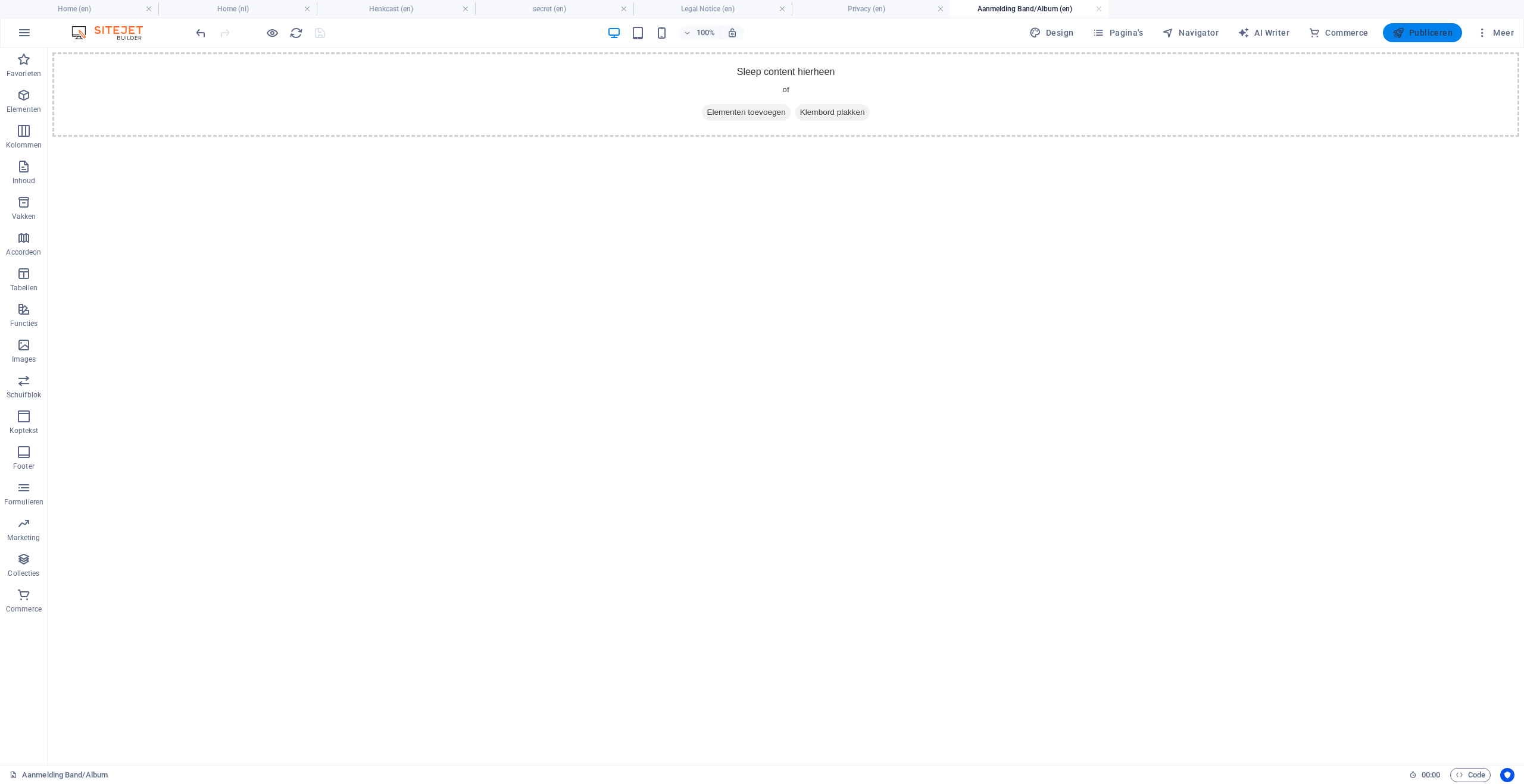
click at [1418, 36] on span "Publiceren" at bounding box center [1422, 32] width 60 height 12
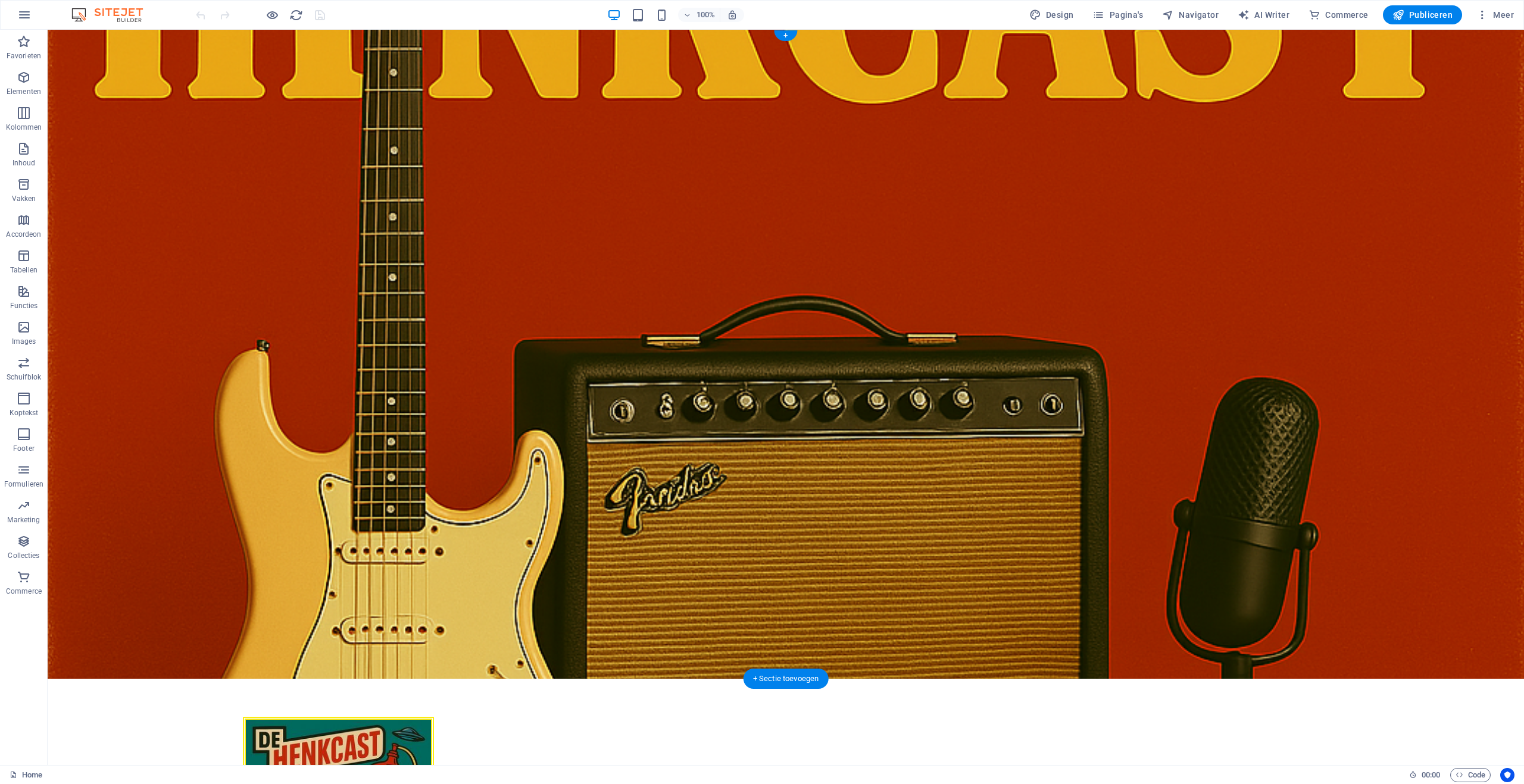
click at [1207, 210] on figure at bounding box center [786, 354] width 1476 height 649
click at [1125, 15] on span "Pagina's" at bounding box center [1117, 15] width 50 height 12
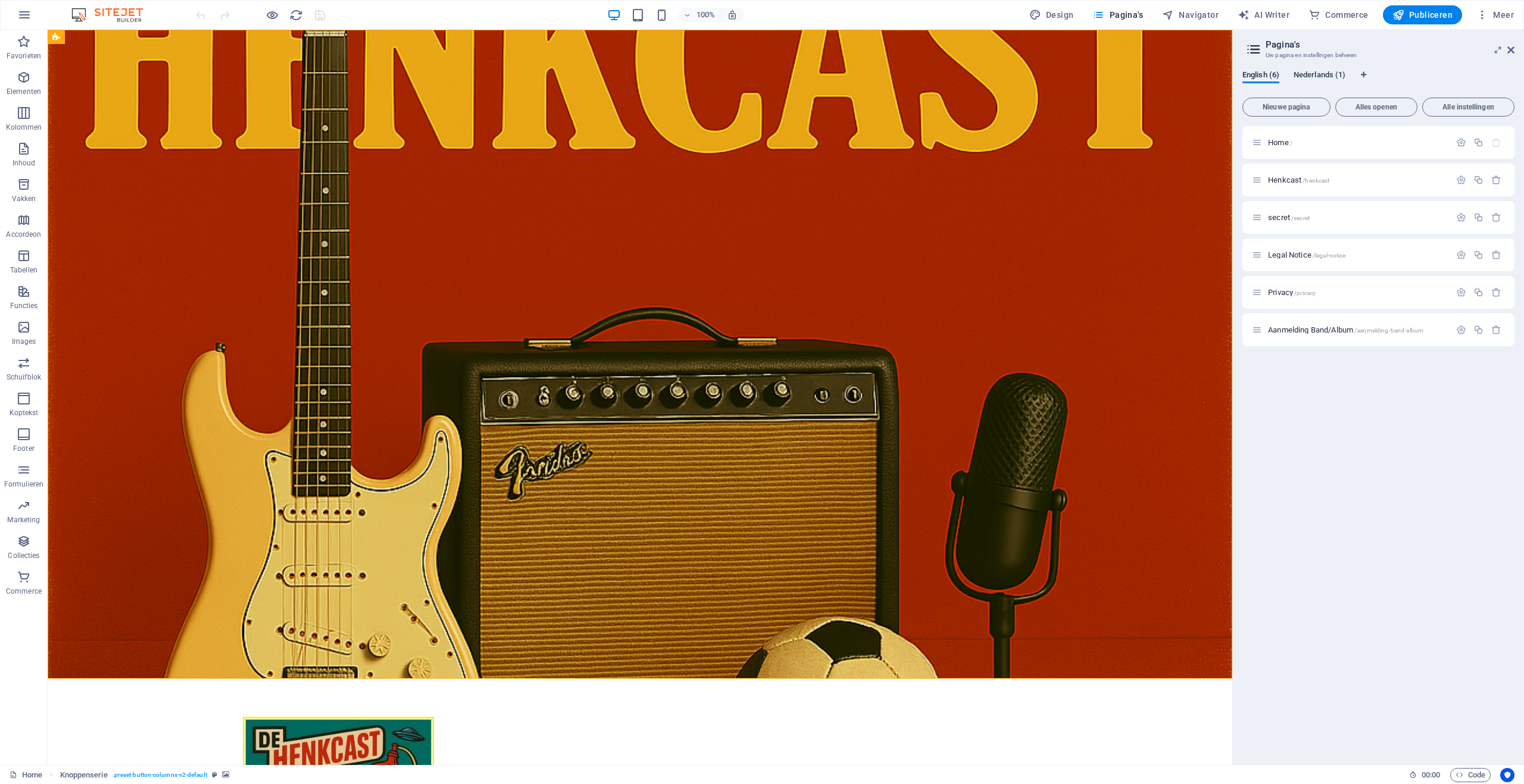
click at [1334, 75] on span "Nederlands (1)" at bounding box center [1319, 76] width 52 height 17
click at [1281, 143] on span "Home /" at bounding box center [1279, 142] width 24 height 9
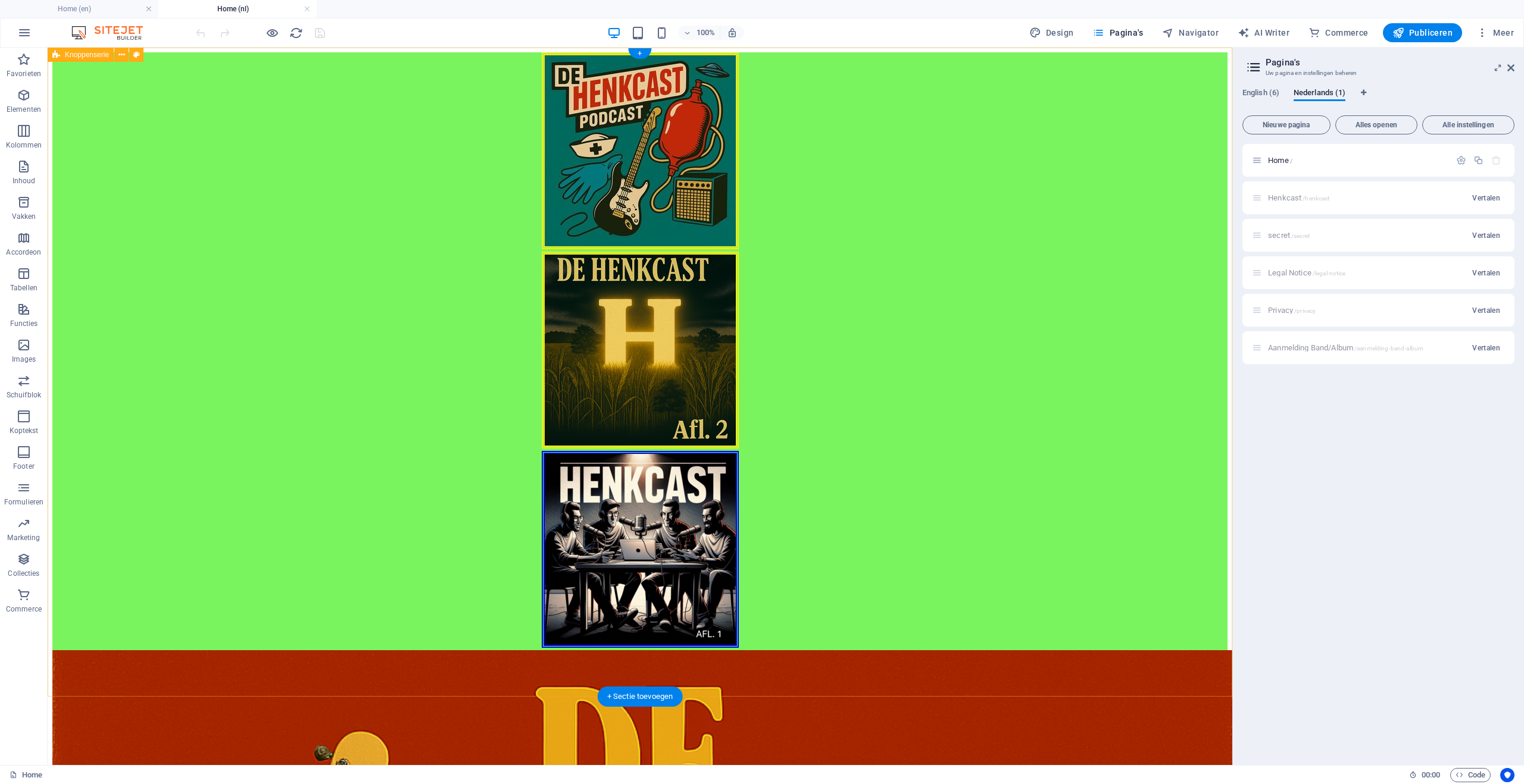
click at [946, 381] on div at bounding box center [640, 352] width 1175 height 598
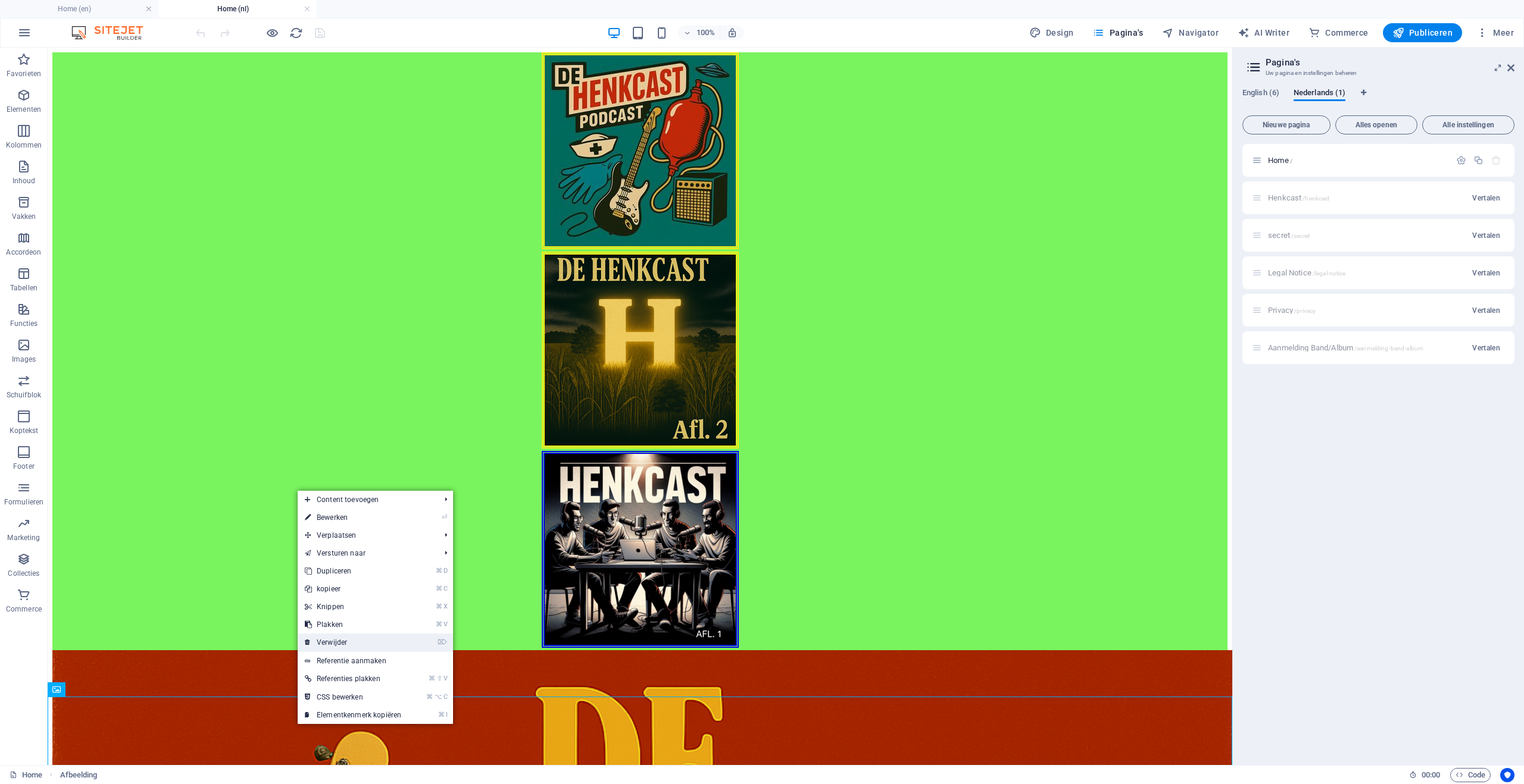
click at [344, 648] on link "⌦ Verwijder" at bounding box center [353, 642] width 111 height 18
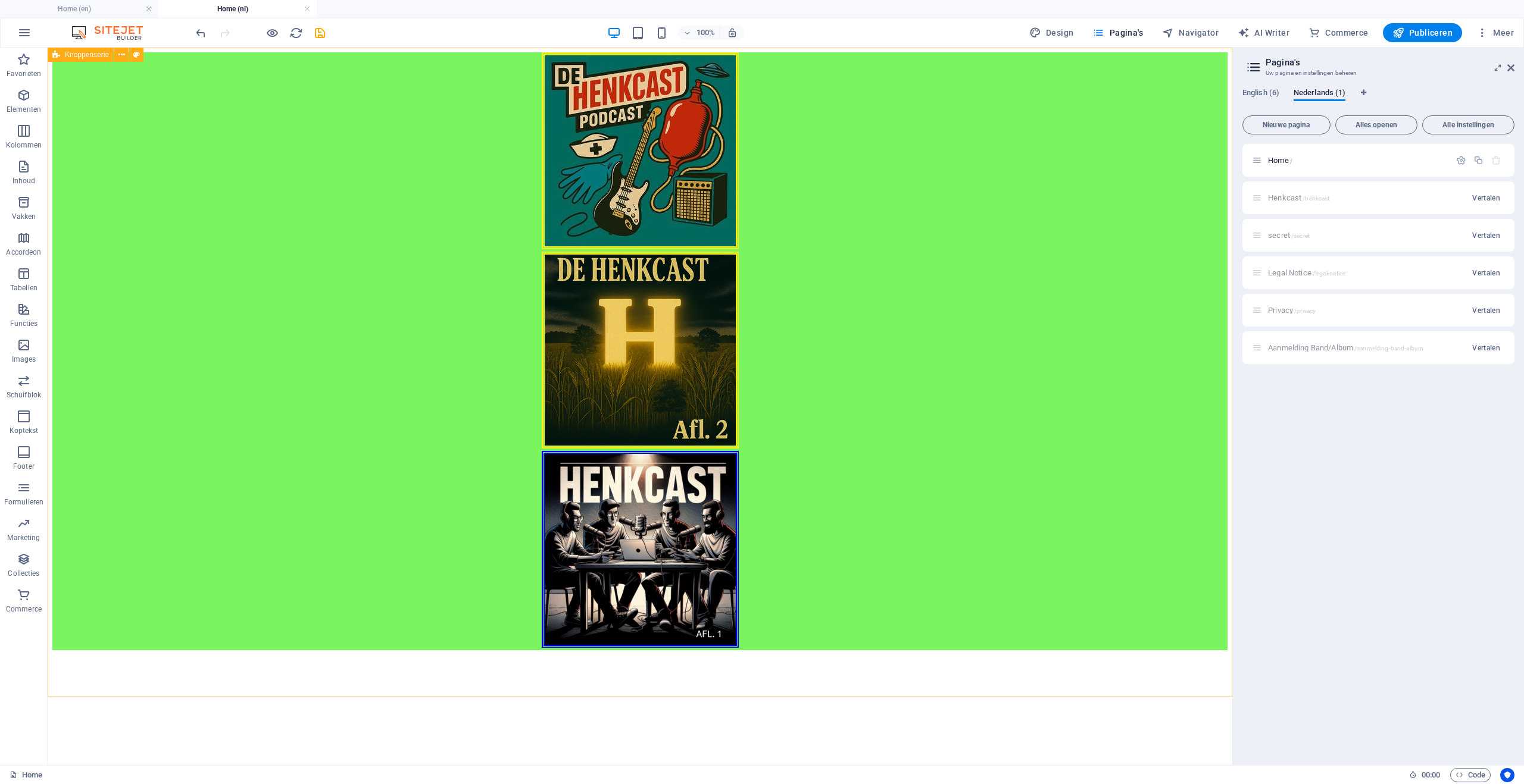
click at [86, 59] on div "Knoppenserie" at bounding box center [81, 55] width 66 height 15
click at [120, 54] on icon at bounding box center [121, 55] width 6 height 12
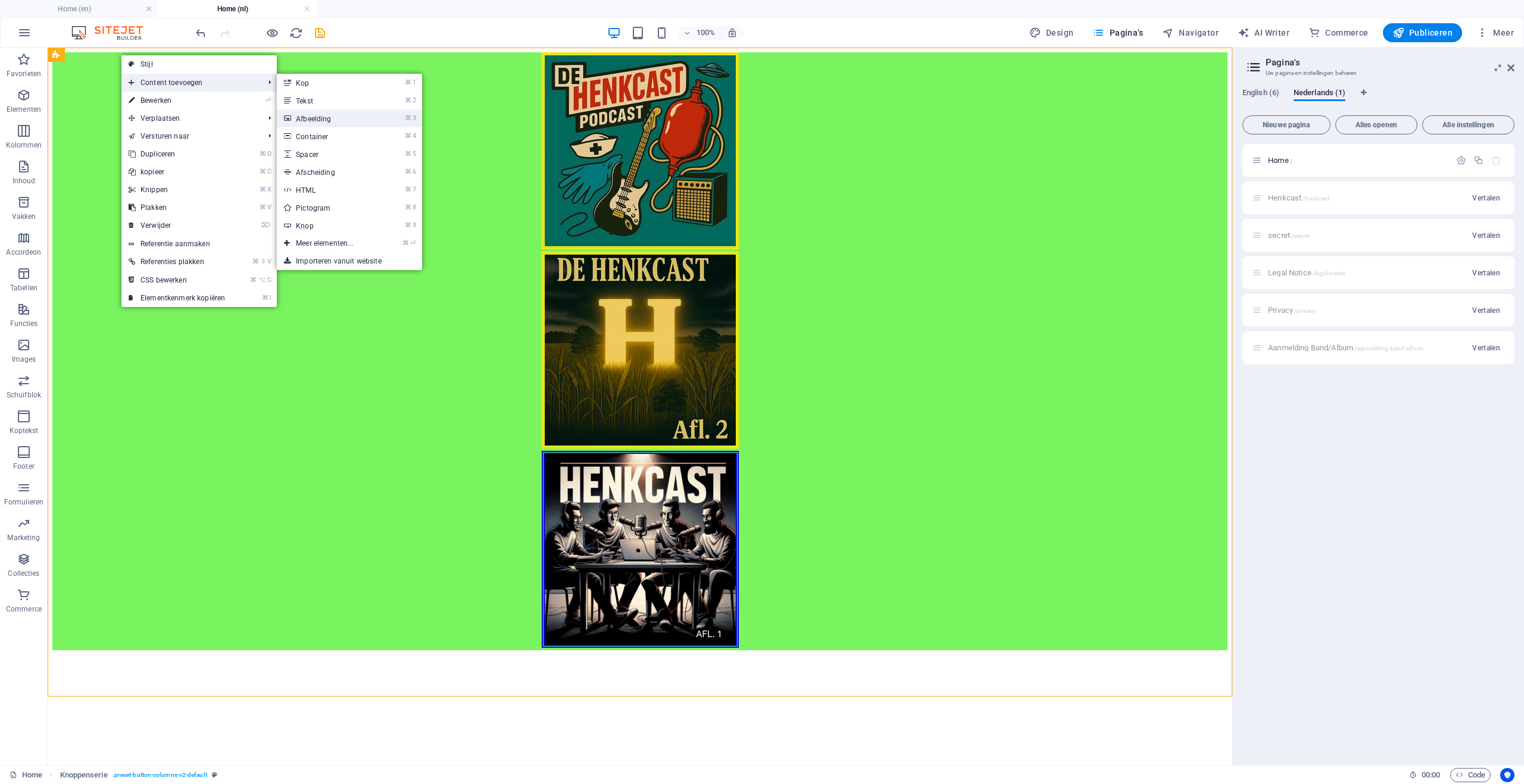
click at [370, 116] on link "⌘ 3 Afbeelding" at bounding box center [326, 118] width 100 height 18
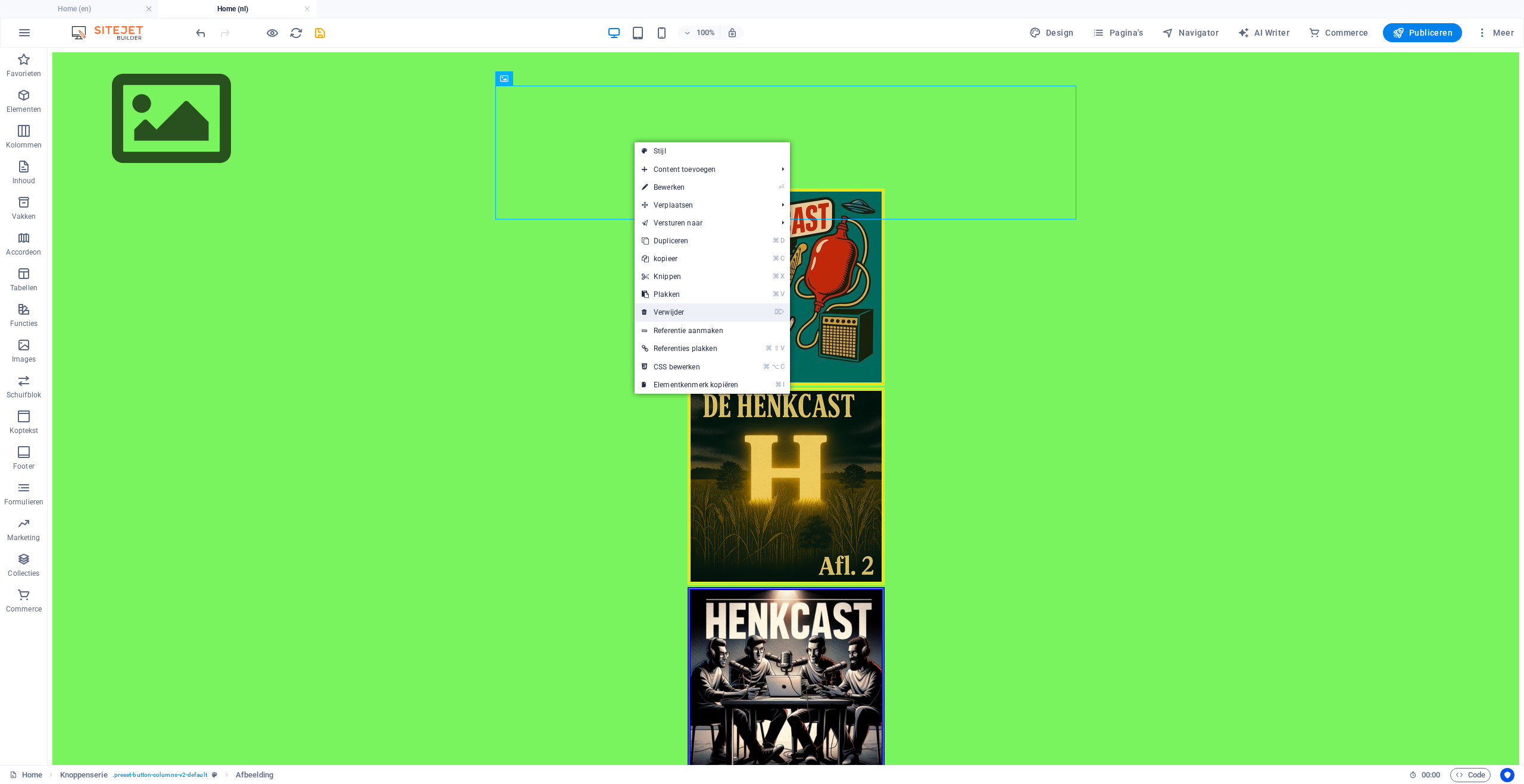
click at [706, 314] on link "⌦ Verwijder" at bounding box center [690, 312] width 111 height 18
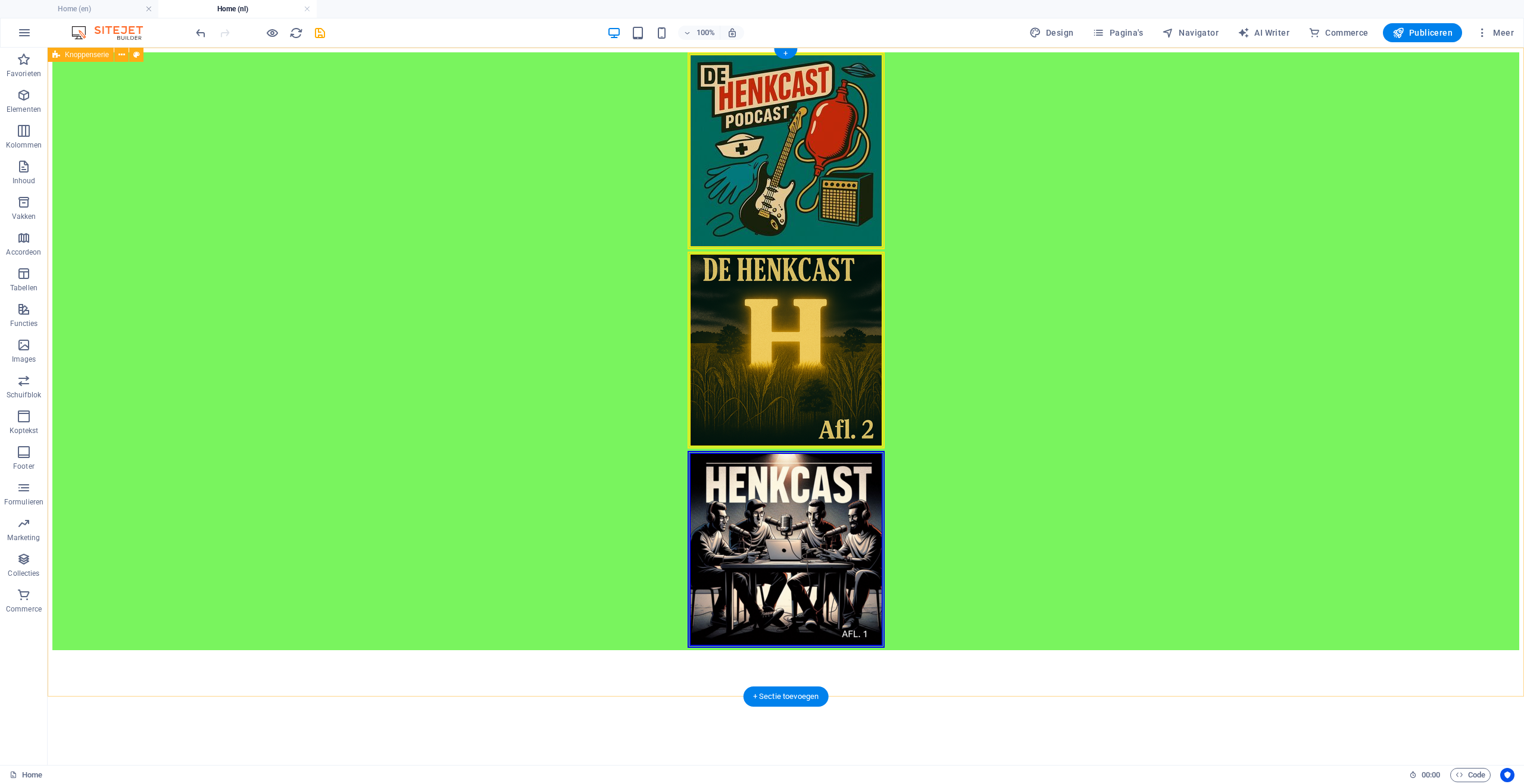
click at [243, 178] on div at bounding box center [786, 352] width 1467 height 598
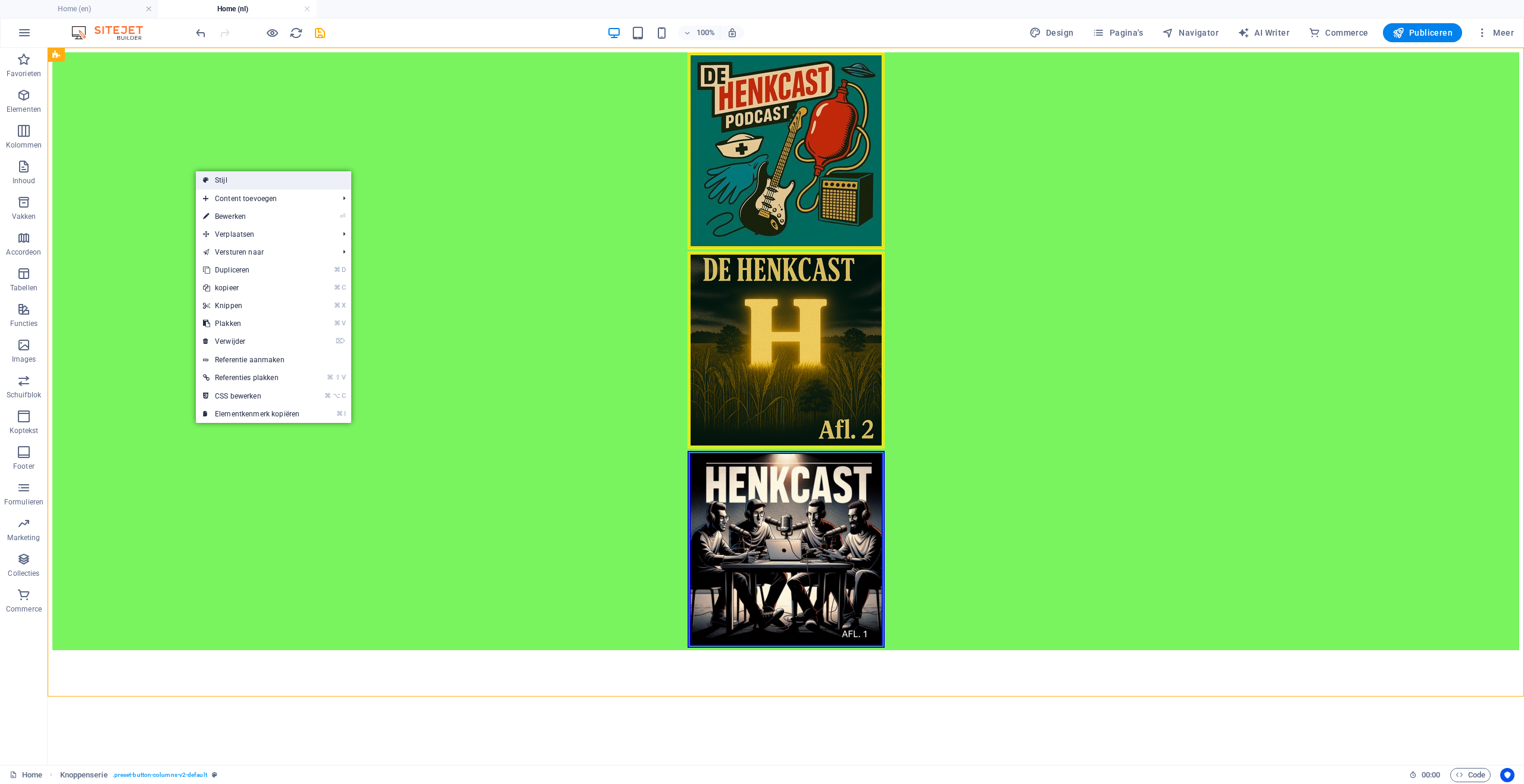
click at [229, 178] on link "Stijl" at bounding box center [273, 180] width 156 height 18
select select "rem"
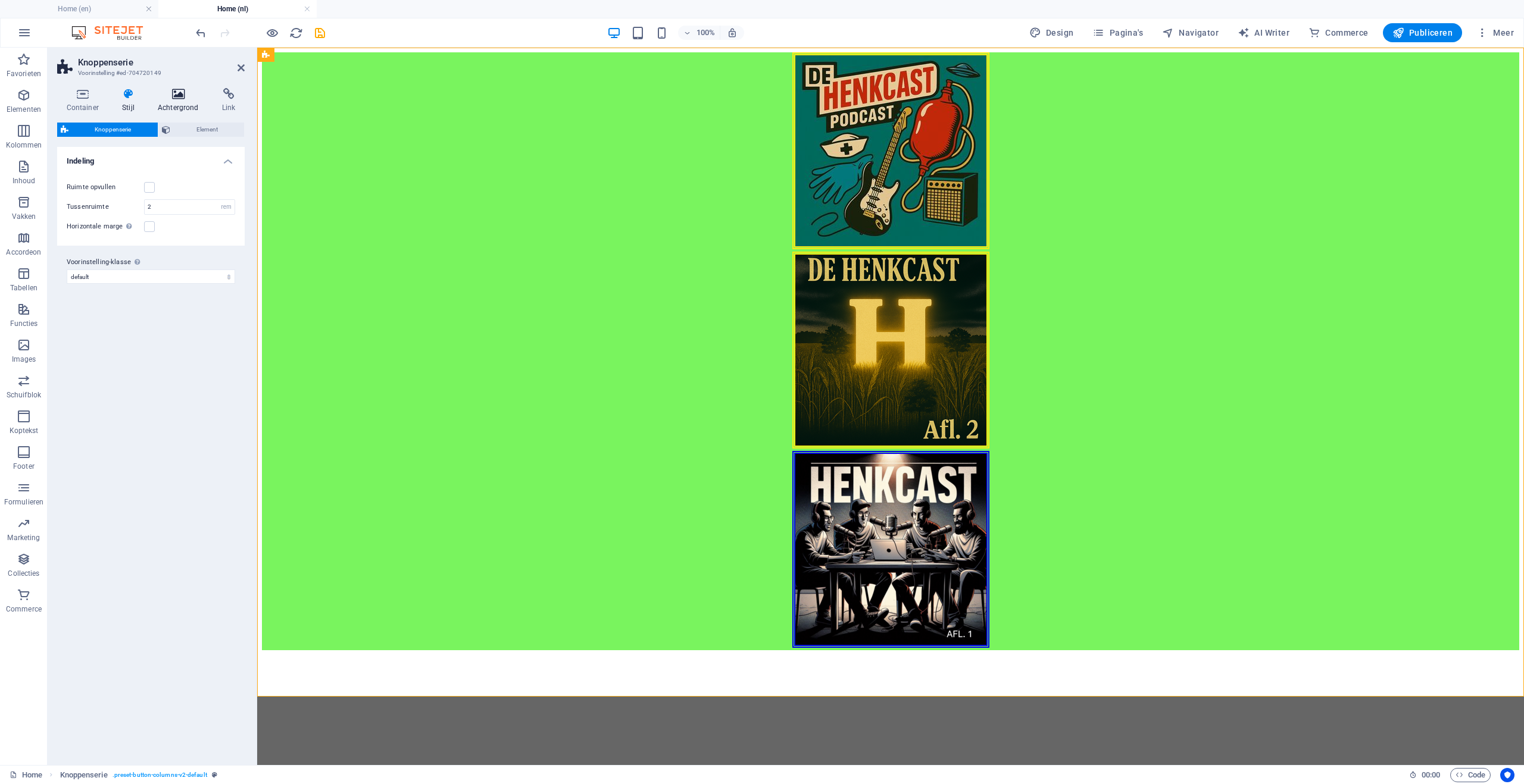
click at [181, 97] on icon at bounding box center [178, 93] width 59 height 12
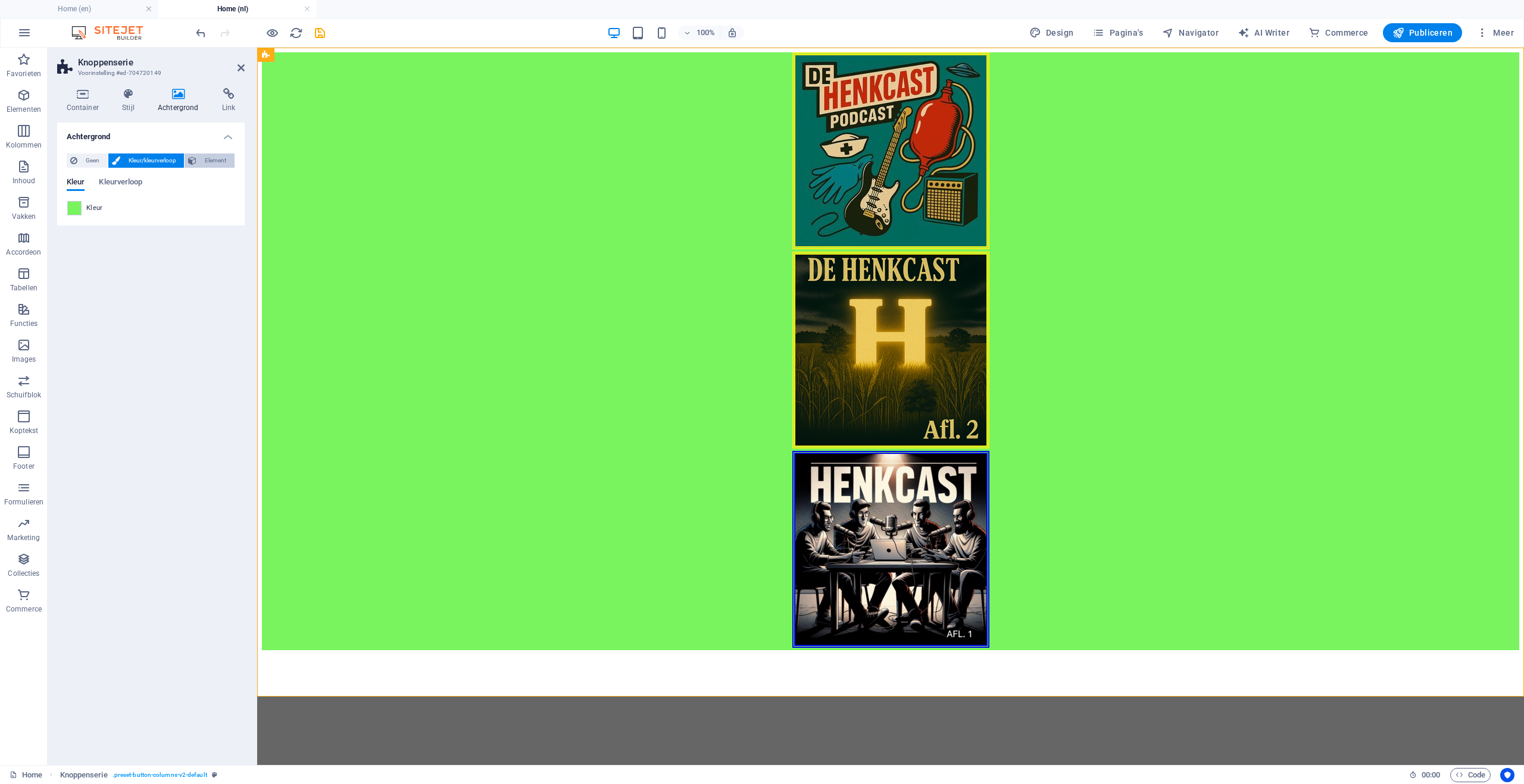
click at [211, 157] on span "Element" at bounding box center [215, 160] width 31 height 15
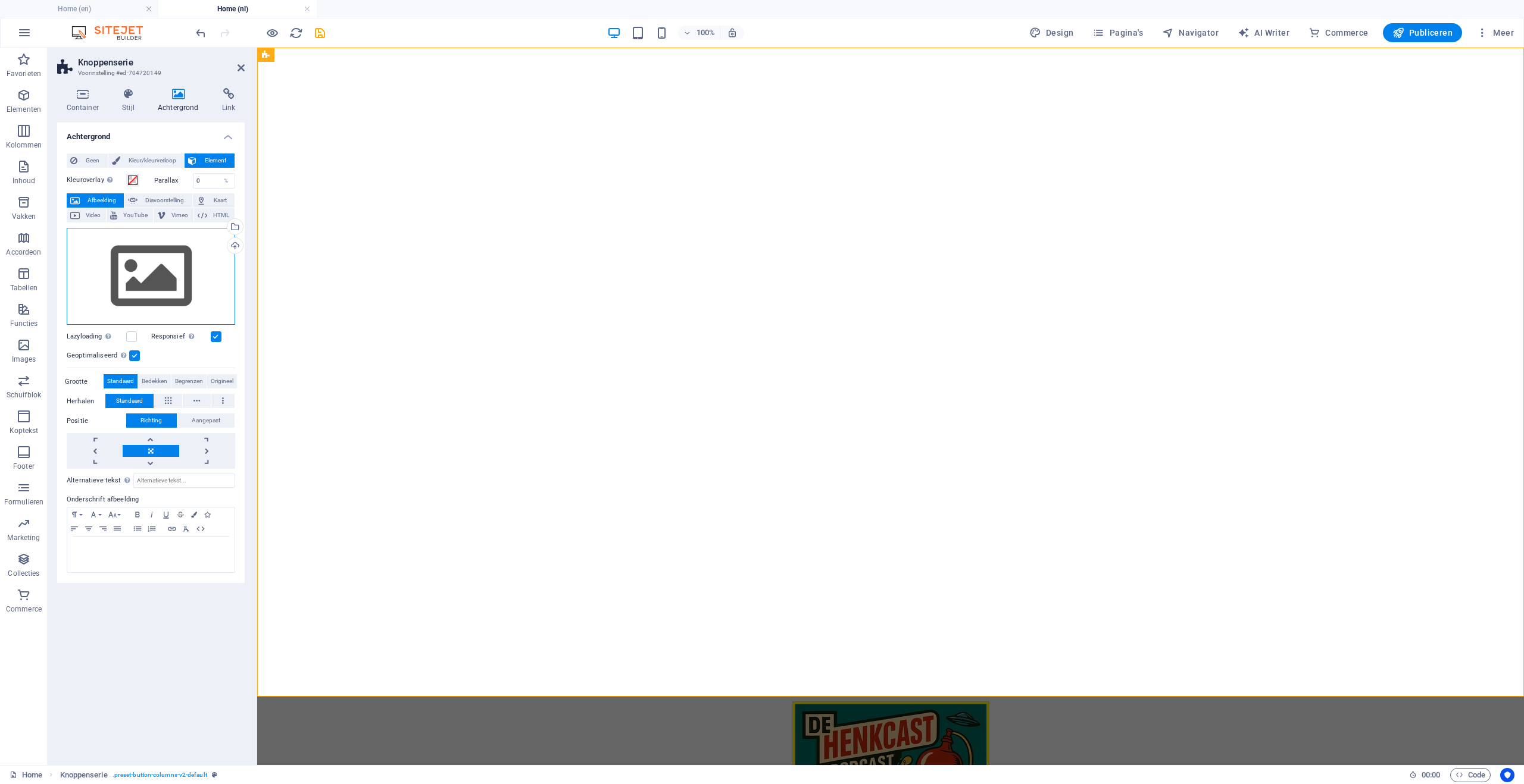
click at [151, 269] on div "Sleep bestanden hierheen, klik om bestanden te kiezen of selecteer bestanden ui…" at bounding box center [151, 276] width 169 height 97
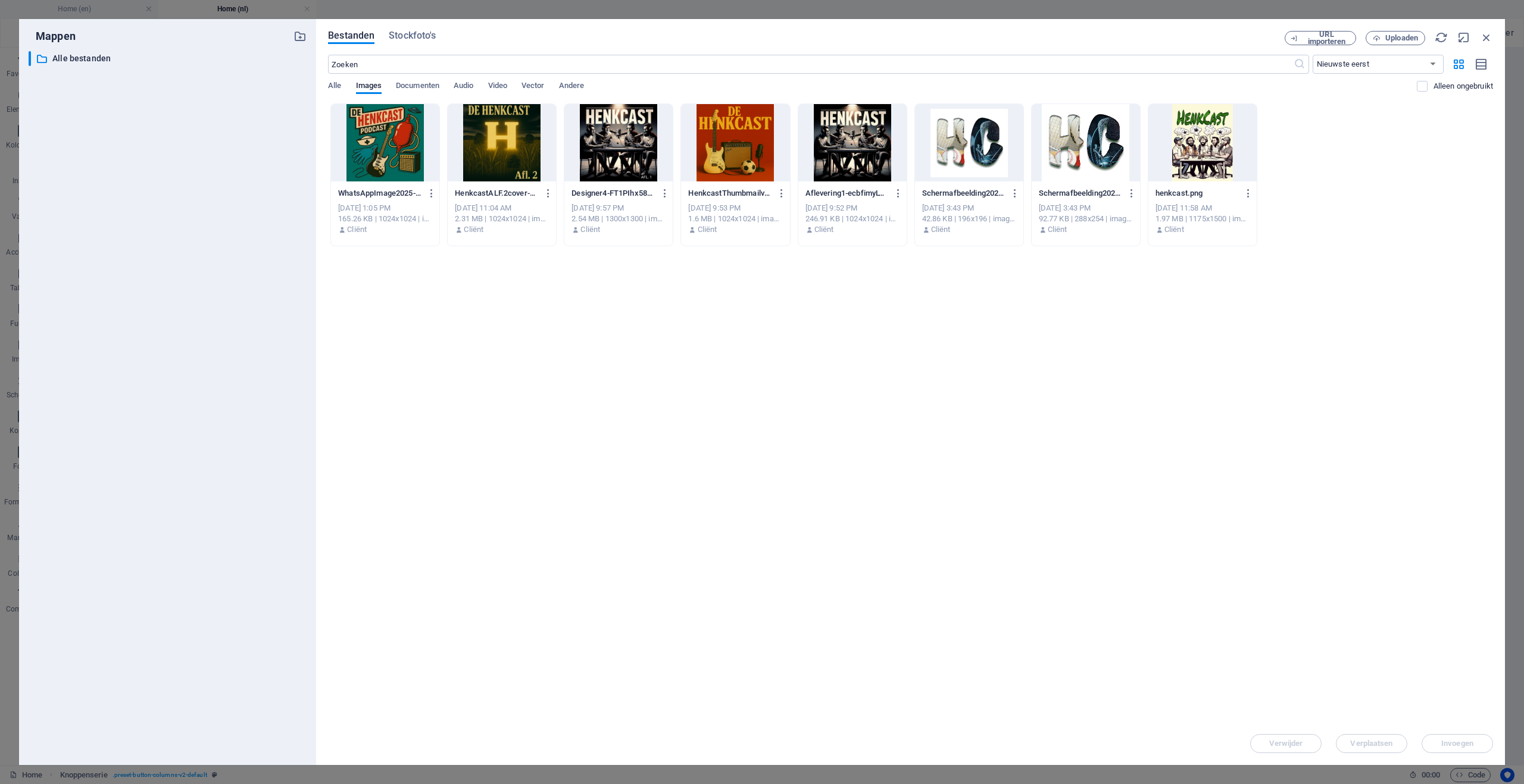
click at [734, 125] on div at bounding box center [735, 143] width 109 height 77
click at [1445, 740] on span "Invoegen" at bounding box center [1457, 743] width 32 height 7
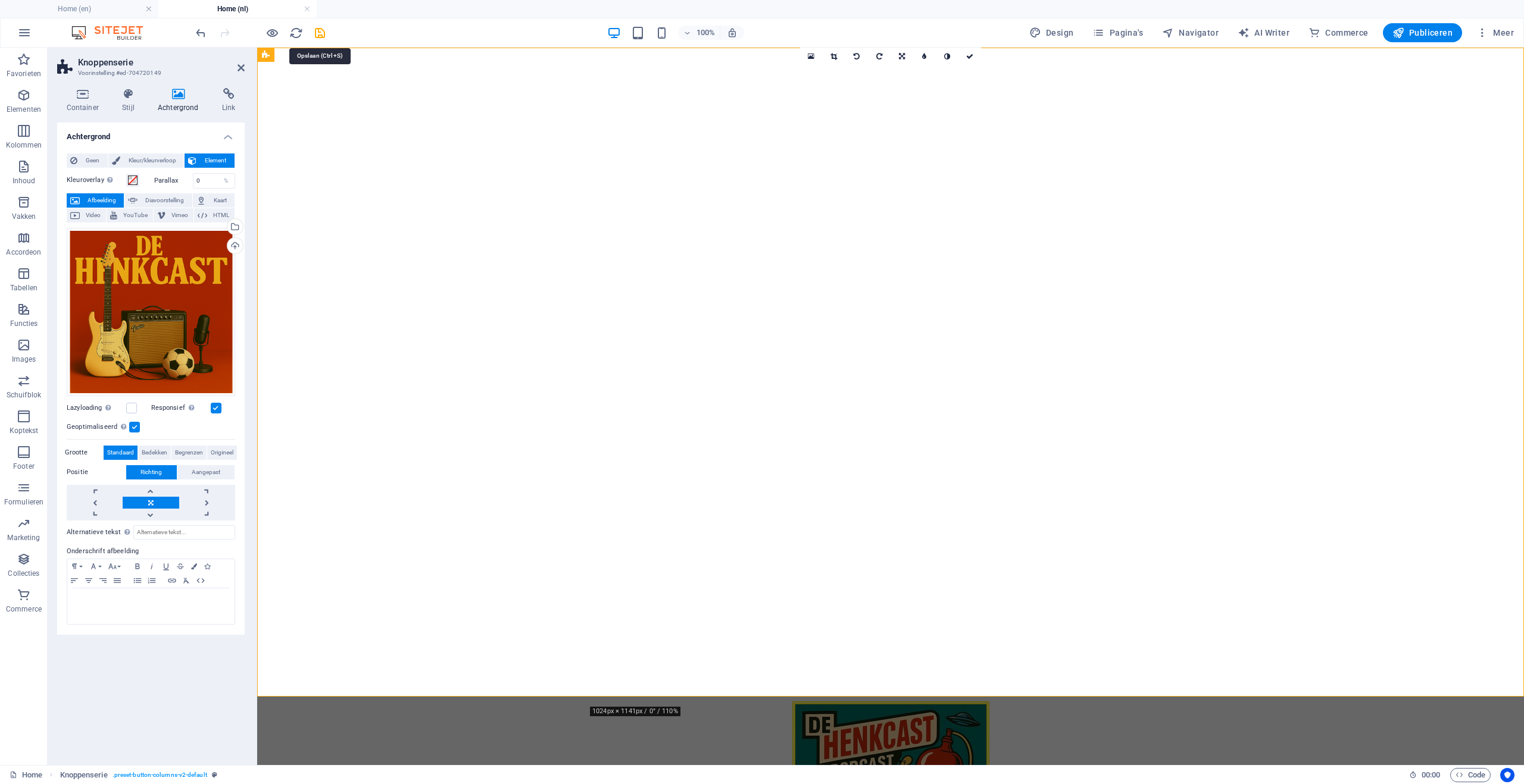
click at [321, 30] on icon "save" at bounding box center [320, 33] width 14 height 14
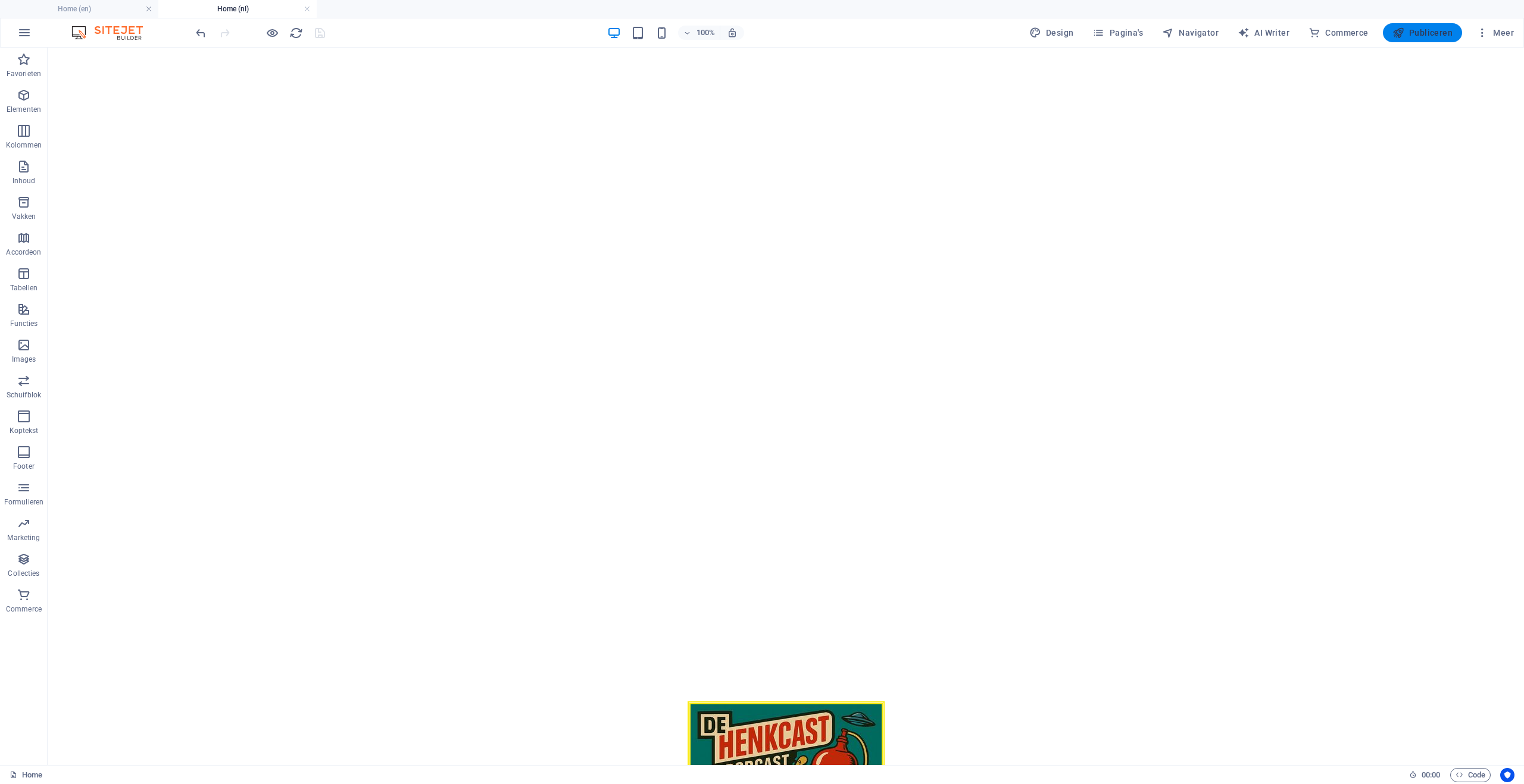
click at [1426, 29] on span "Publiceren" at bounding box center [1422, 32] width 60 height 12
